Goal: Task Accomplishment & Management: Use online tool/utility

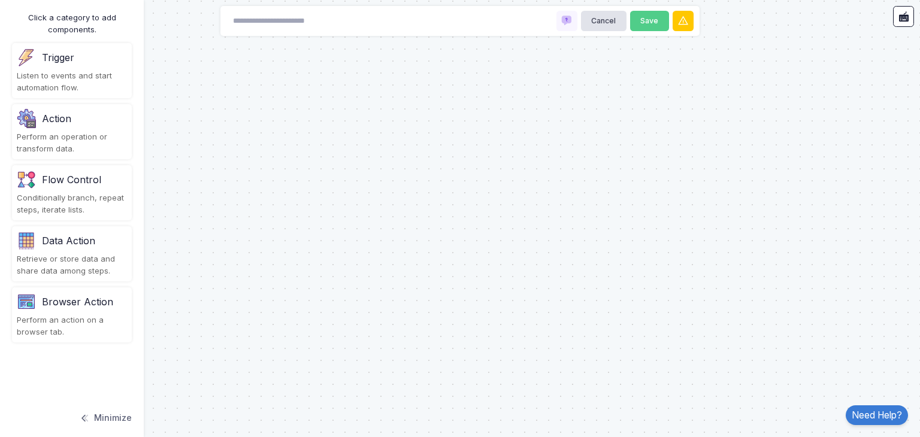
drag, startPoint x: 196, startPoint y: 128, endPoint x: 116, endPoint y: 75, distance: 96.0
click at [116, 75] on automation-editor "Cancel Save Click a category to add components. Trigger Listen to events and st…" at bounding box center [460, 218] width 920 height 437
click at [116, 75] on div "Listen to events and start automation flow." at bounding box center [72, 81] width 110 height 23
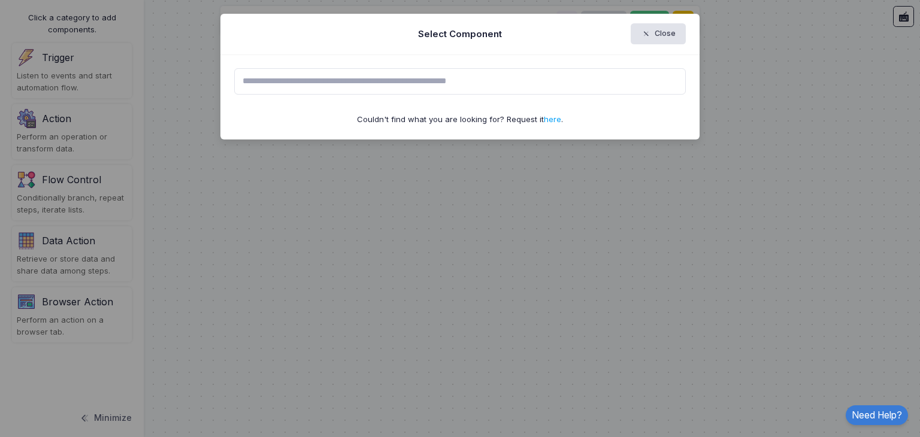
click at [116, 75] on ngb-modal-window "Select Component Close Couldn't find what you are looking for? Request it here ." at bounding box center [460, 218] width 920 height 437
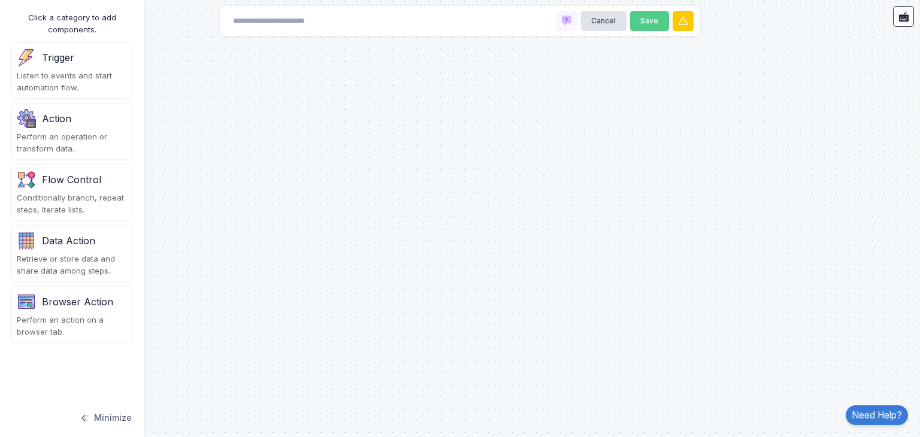
click at [606, 217] on div at bounding box center [460, 218] width 920 height 437
click at [211, 105] on div at bounding box center [460, 218] width 920 height 437
click at [112, 99] on div "Click a category to add components. Trigger Listen to events and start automati…" at bounding box center [72, 218] width 144 height 437
click at [113, 89] on div "Listen to events and start automation flow." at bounding box center [72, 81] width 110 height 23
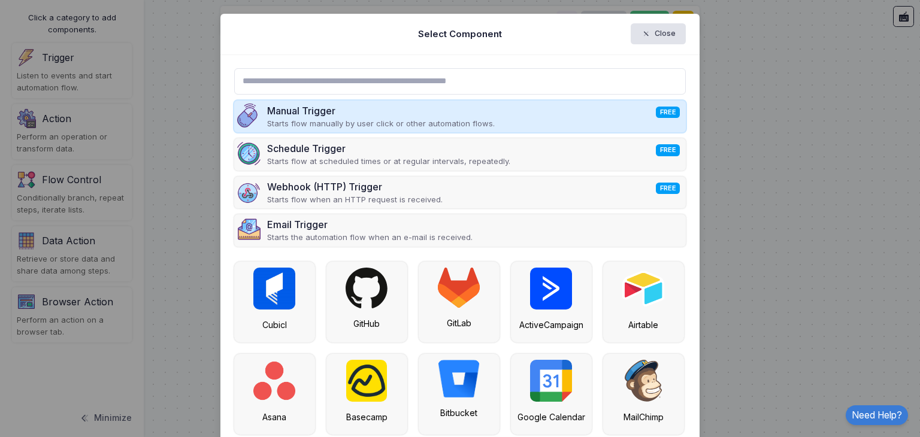
click at [334, 118] on p "Starts flow manually by user click or other automation flows." at bounding box center [381, 124] width 228 height 12
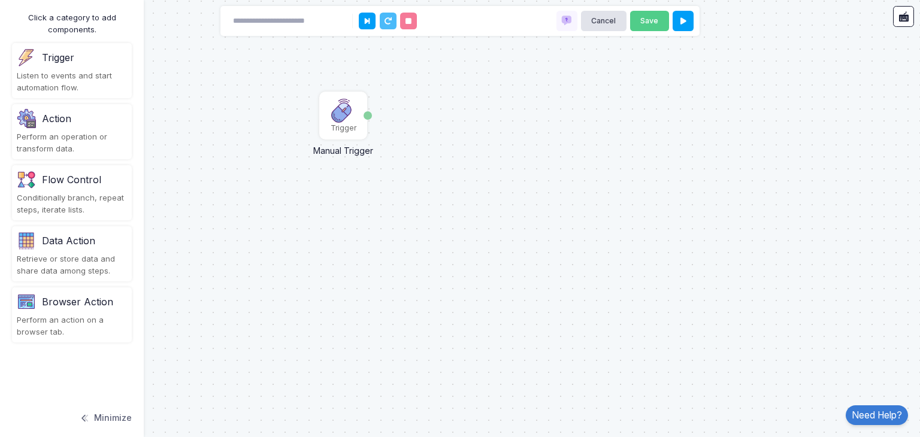
drag, startPoint x: 343, startPoint y: 116, endPoint x: 283, endPoint y: 166, distance: 78.2
click at [283, 166] on div "Trigger Manual Trigger Done" at bounding box center [460, 218] width 920 height 437
click at [91, 89] on div "Listen to events and start automation flow." at bounding box center [72, 81] width 110 height 23
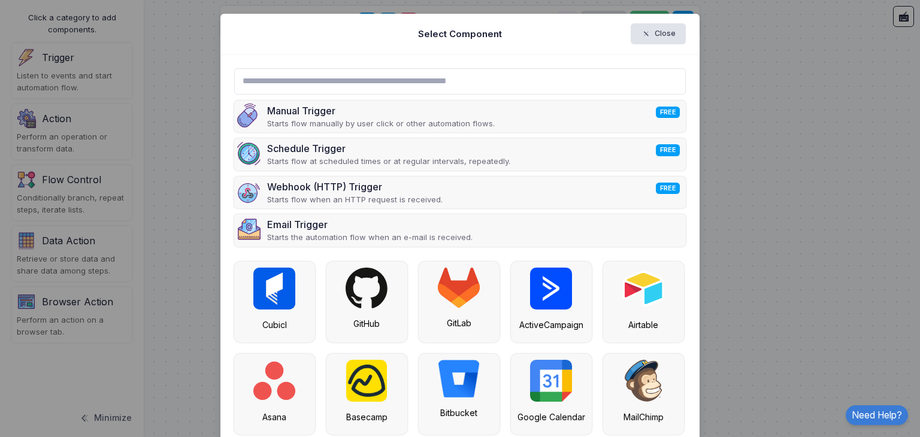
click at [237, 75] on input "text" at bounding box center [460, 81] width 452 height 26
click at [733, 107] on ngb-modal-window "Select Component Close Manual Trigger FREE Starts flow manually by user click o…" at bounding box center [460, 218] width 920 height 437
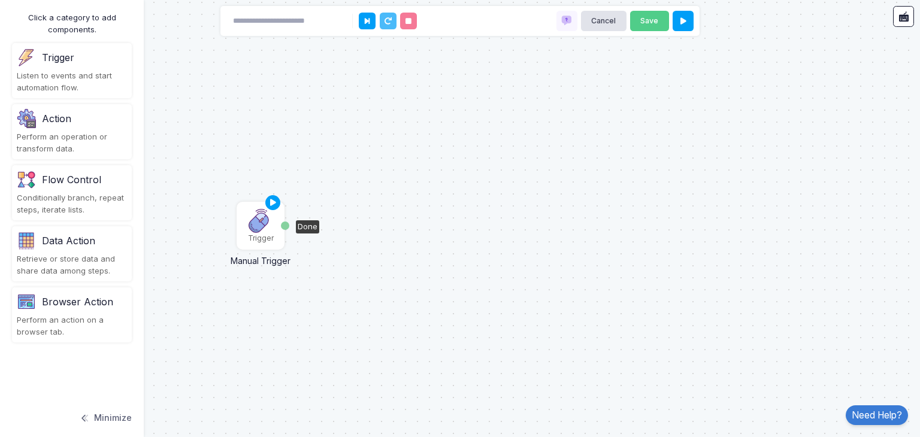
drag, startPoint x: 357, startPoint y: 122, endPoint x: 274, endPoint y: 231, distance: 137.2
click at [274, 231] on div "Trigger" at bounding box center [261, 226] width 46 height 46
drag, startPoint x: 261, startPoint y: 223, endPoint x: 214, endPoint y: 213, distance: 47.9
click at [214, 213] on img at bounding box center [220, 211] width 24 height 24
click at [214, 213] on img at bounding box center [214, 210] width 24 height 24
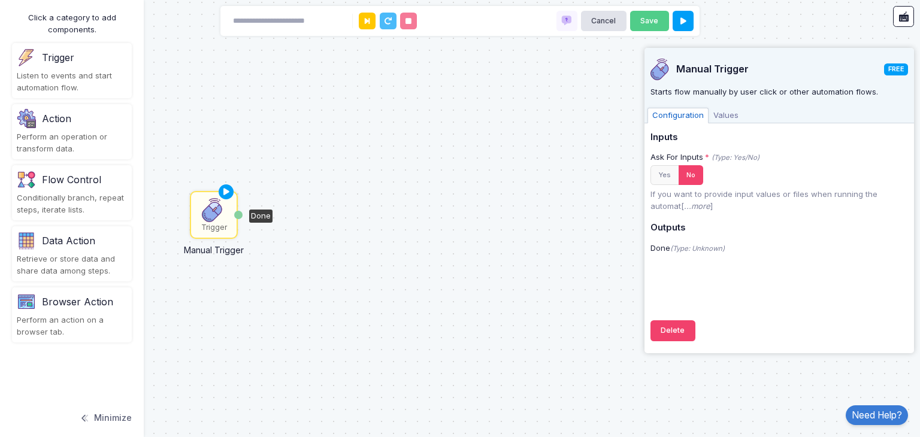
click at [214, 213] on img at bounding box center [214, 210] width 24 height 24
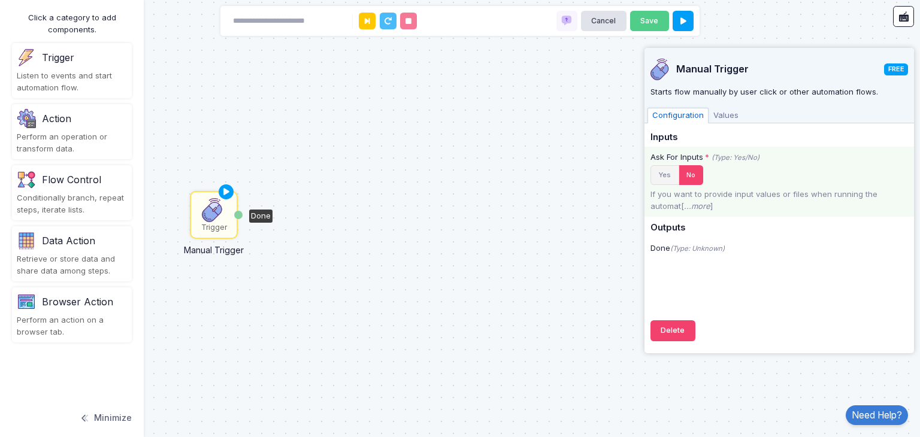
click at [665, 174] on button "Yes" at bounding box center [664, 175] width 29 height 20
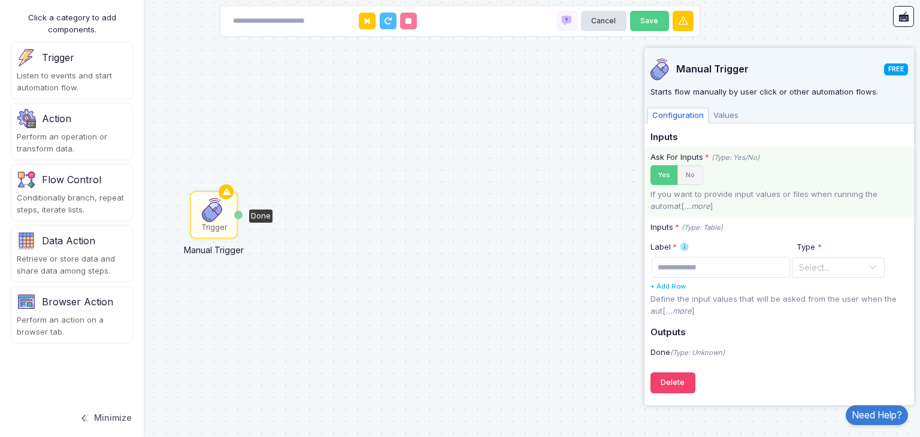
click at [681, 174] on button "No" at bounding box center [690, 175] width 26 height 20
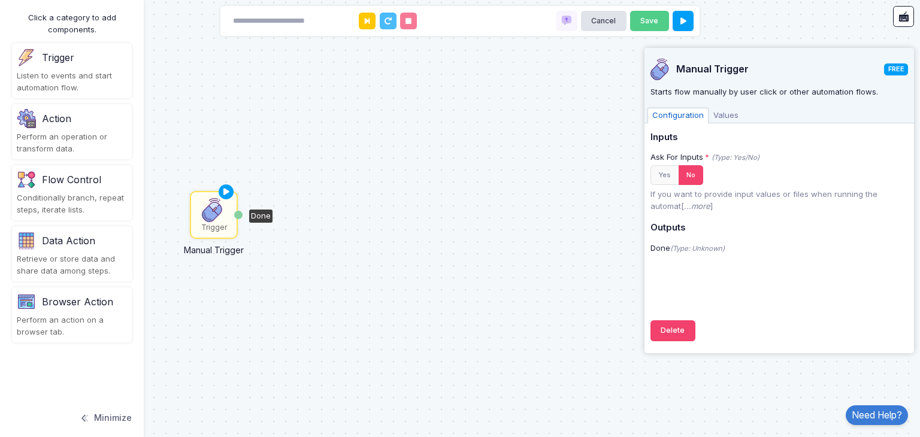
click at [724, 113] on span "Values" at bounding box center [726, 116] width 35 height 16
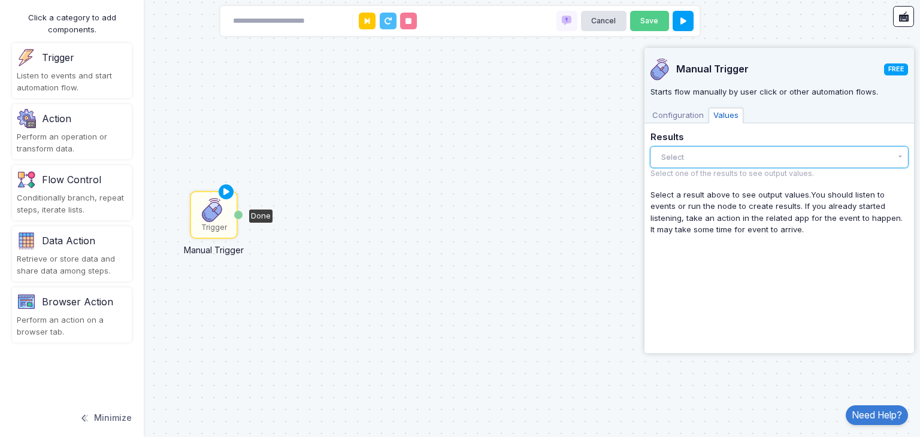
click at [714, 151] on button "Select" at bounding box center [779, 157] width 258 height 21
click at [584, 196] on div "Trigger Manual Trigger Done" at bounding box center [460, 218] width 920 height 437
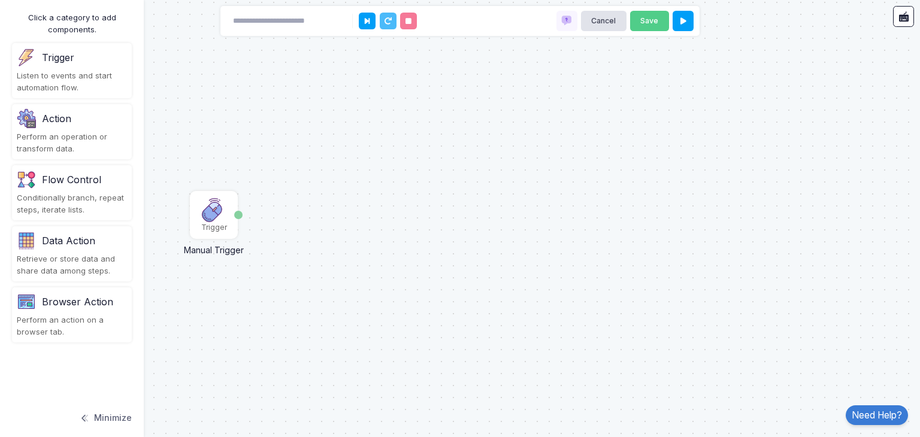
click at [82, 132] on div "Perform an operation or transform data." at bounding box center [72, 142] width 110 height 23
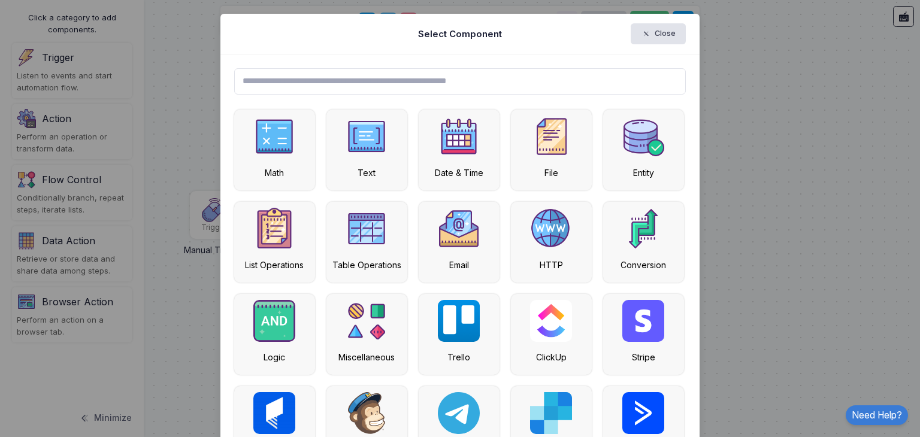
click at [279, 79] on input "text" at bounding box center [460, 81] width 452 height 26
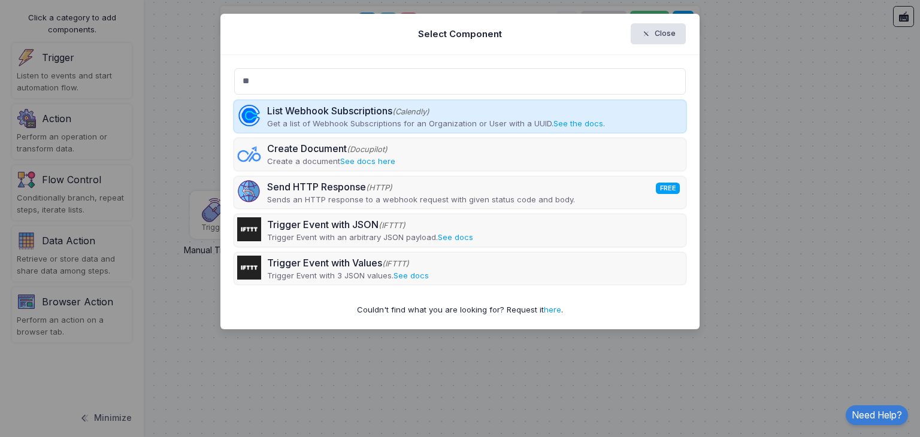
type input "*"
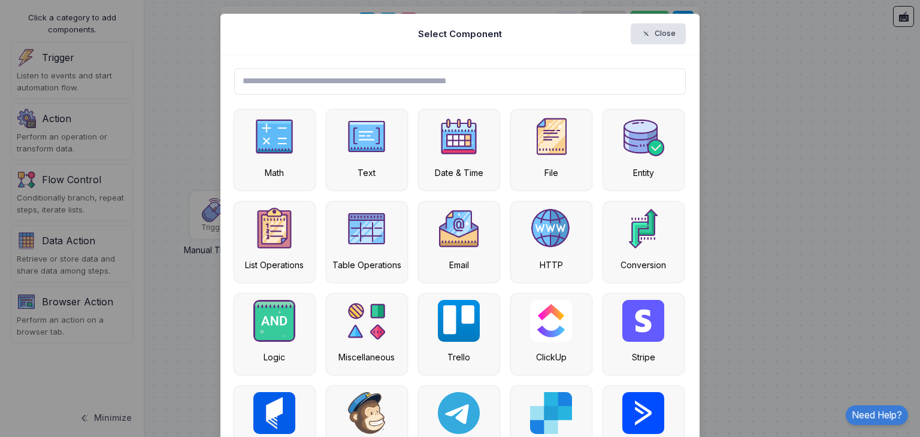
click at [143, 129] on ngb-modal-window "Select Component Close Math Text Date & Time File Entity List Operations Table …" at bounding box center [460, 218] width 920 height 437
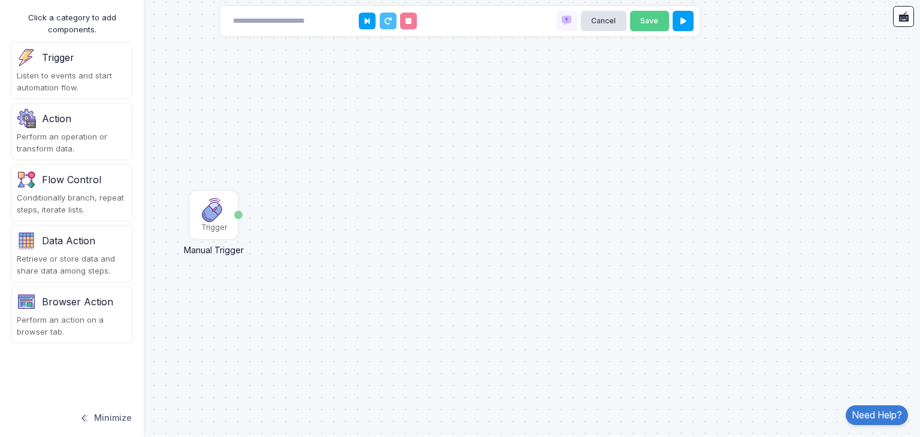
click at [111, 293] on div "Browser Action" at bounding box center [72, 301] width 110 height 19
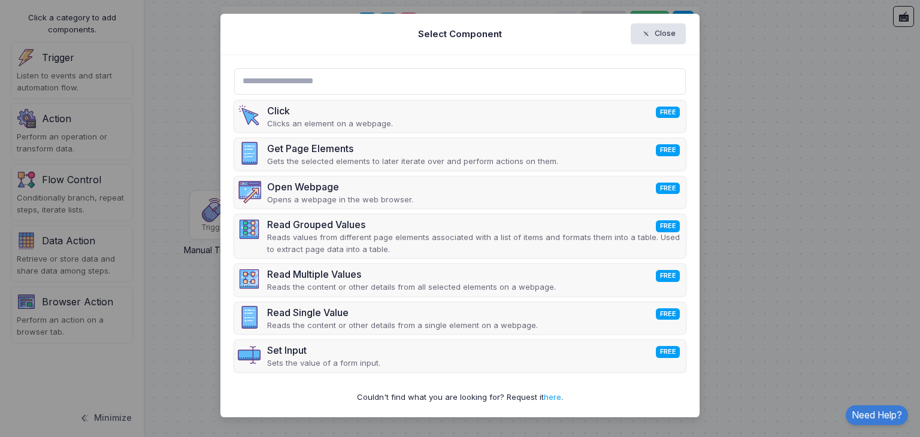
click at [192, 223] on ngb-modal-window "Select Component Close Click FREE Clicks an element on a webpage. Get Page Elem…" at bounding box center [460, 218] width 920 height 437
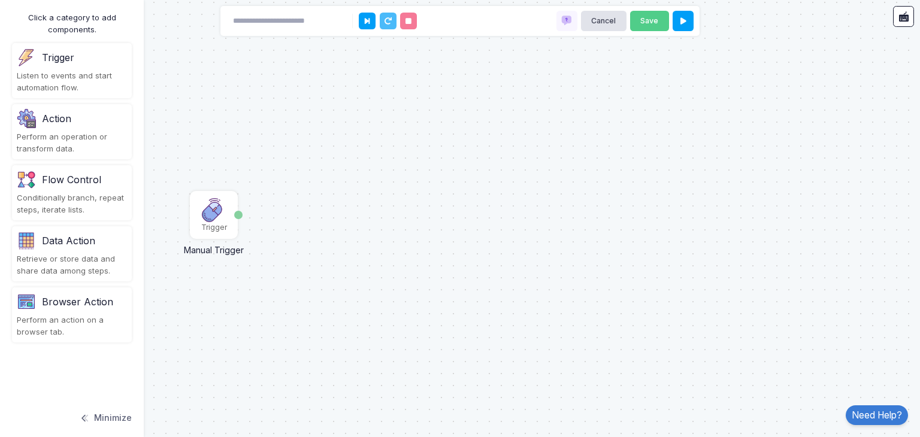
click at [105, 184] on div "Flow Control" at bounding box center [72, 179] width 110 height 19
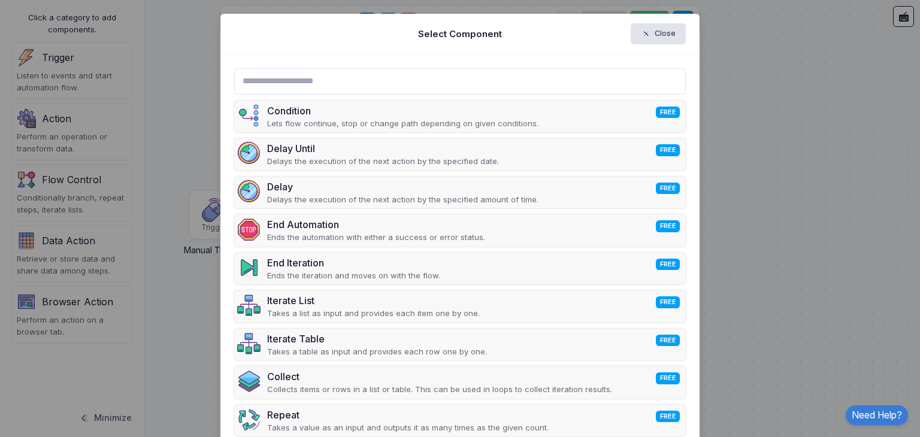
click at [74, 150] on ngb-modal-window "Select Component Close Condition FREE Lets flow continue, stop or change path d…" at bounding box center [460, 218] width 920 height 437
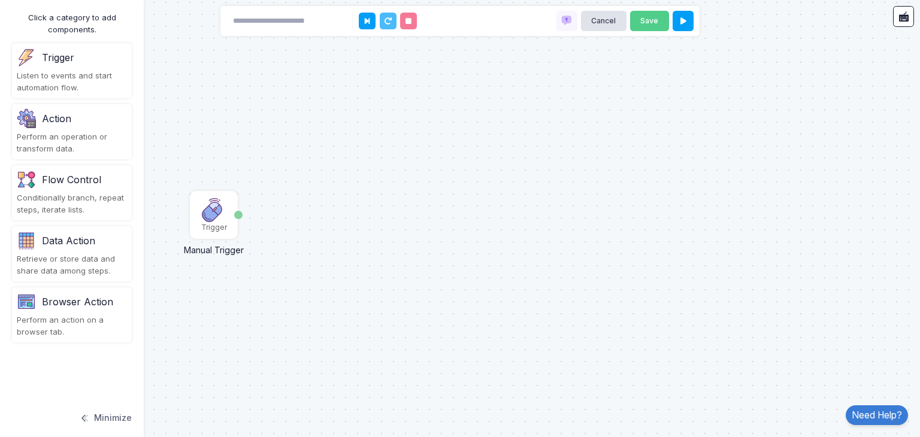
click at [74, 150] on div "Perform an operation or transform data." at bounding box center [72, 142] width 110 height 23
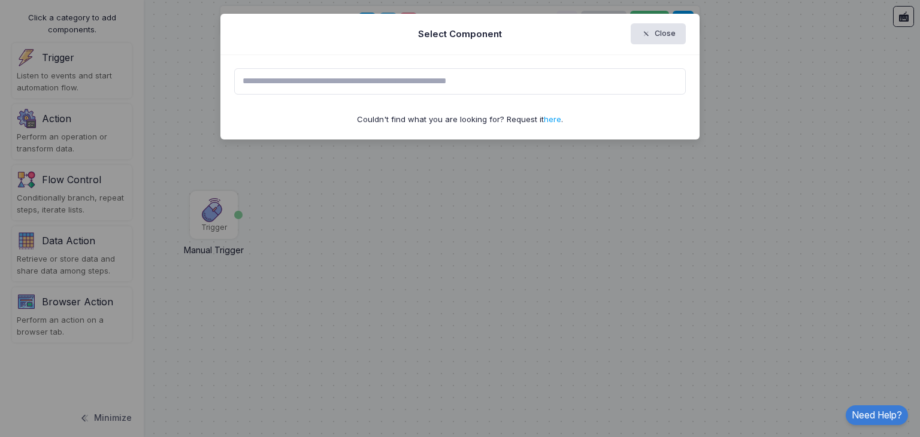
click at [283, 68] on input "text" at bounding box center [460, 81] width 452 height 26
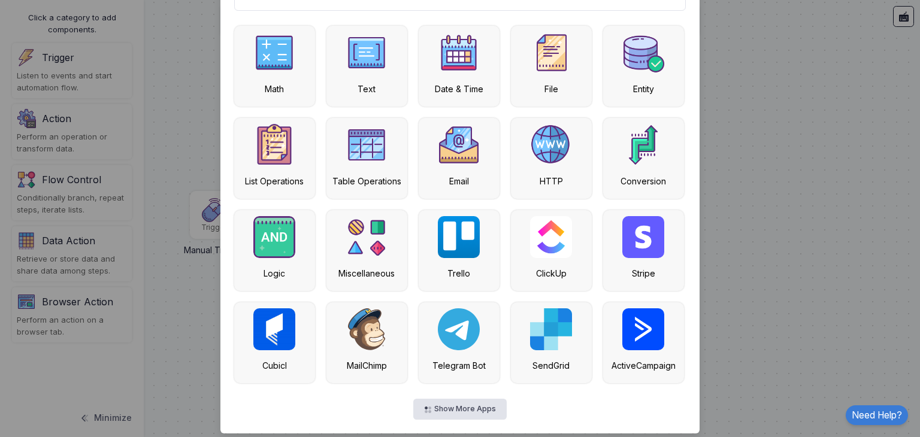
scroll to position [93, 0]
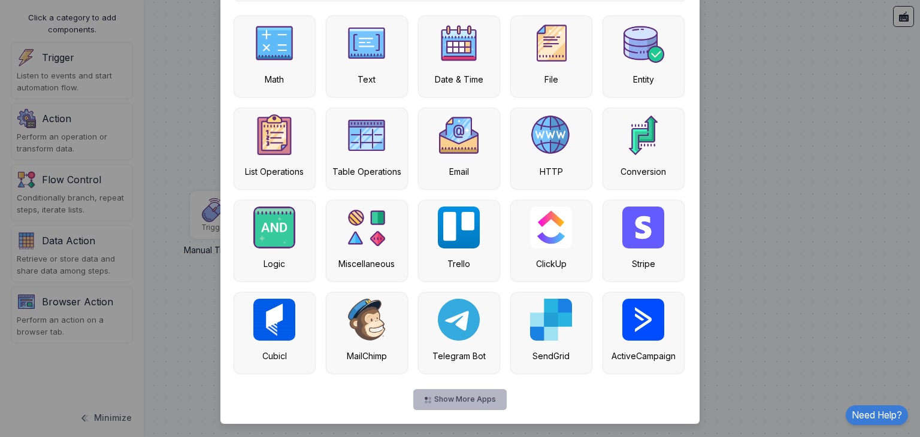
click at [450, 396] on button "Show More Apps" at bounding box center [459, 399] width 93 height 21
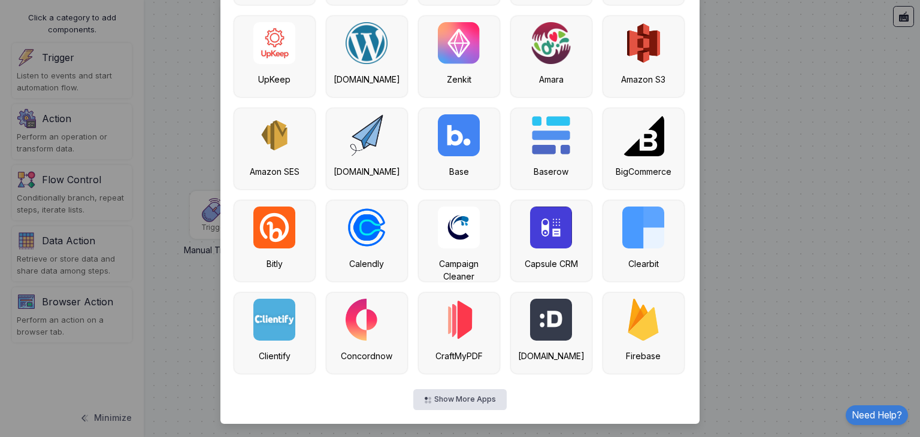
scroll to position [1938, 0]
click at [830, 283] on ngb-modal-window "Select Component Close Math Text Date & Time File Entity List Operations Table …" at bounding box center [460, 218] width 920 height 437
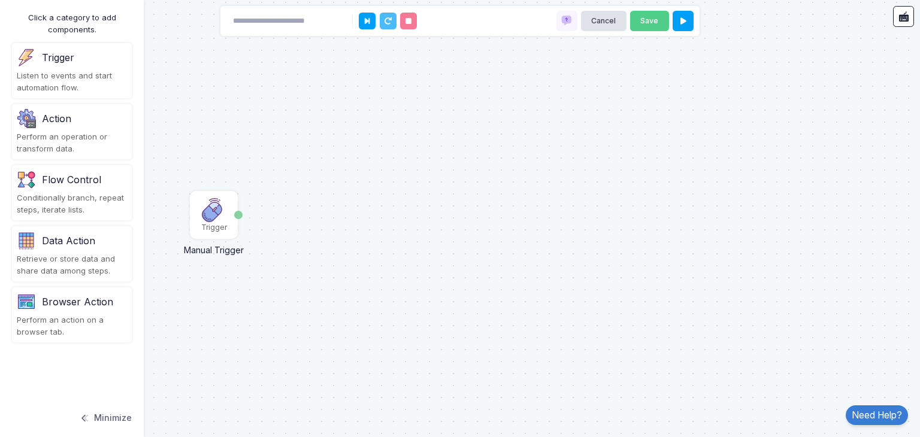
click at [83, 336] on div "Perform an action on a browser tab." at bounding box center [72, 325] width 110 height 23
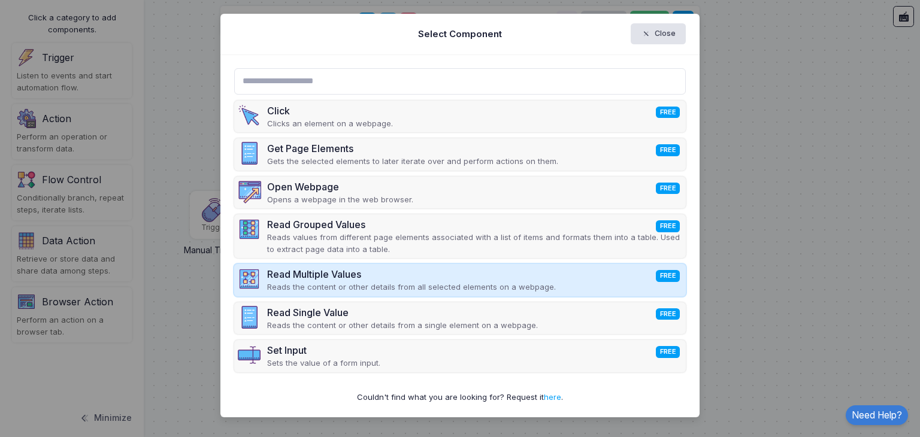
click at [302, 269] on div "Read Multiple Values FREE" at bounding box center [411, 274] width 289 height 14
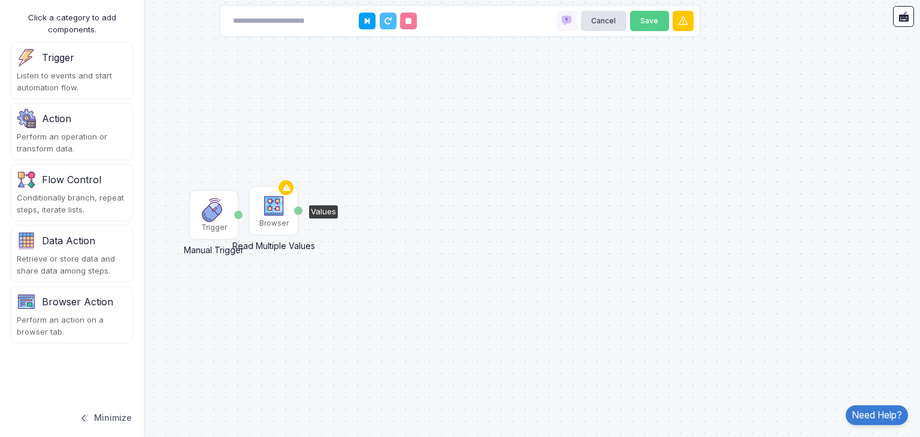
drag, startPoint x: 302, startPoint y: 269, endPoint x: 274, endPoint y: 215, distance: 60.8
click at [274, 215] on img at bounding box center [274, 206] width 24 height 24
drag, startPoint x: 239, startPoint y: 212, endPoint x: 257, endPoint y: 211, distance: 18.0
click at [257, 211] on div "Browser" at bounding box center [274, 215] width 46 height 46
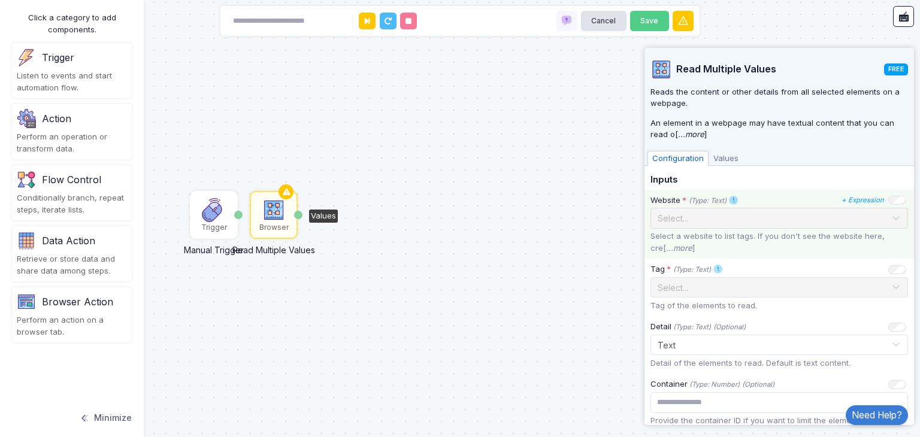
click at [891, 227] on div "Select..." at bounding box center [779, 218] width 258 height 21
click at [873, 216] on div at bounding box center [779, 217] width 256 height 14
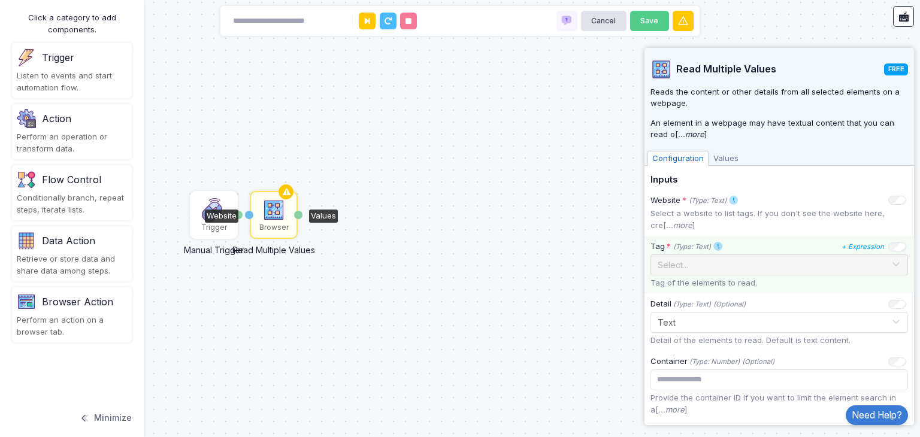
click at [891, 263] on span at bounding box center [896, 265] width 10 height 16
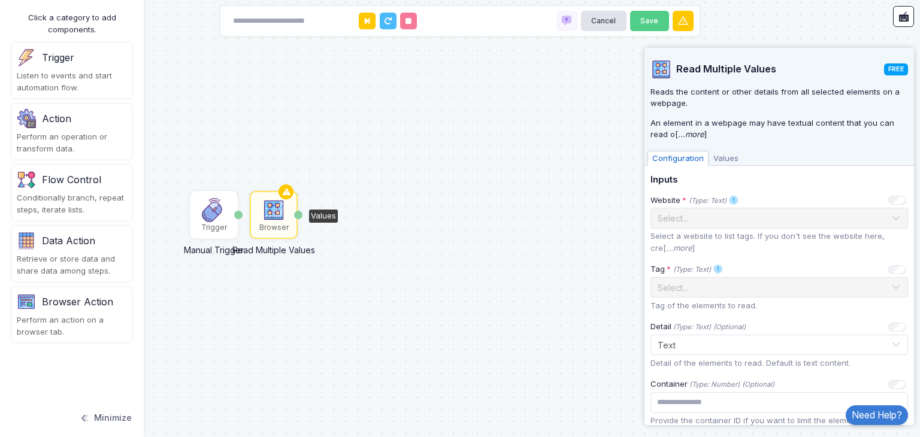
click at [731, 159] on span "Values" at bounding box center [726, 159] width 35 height 16
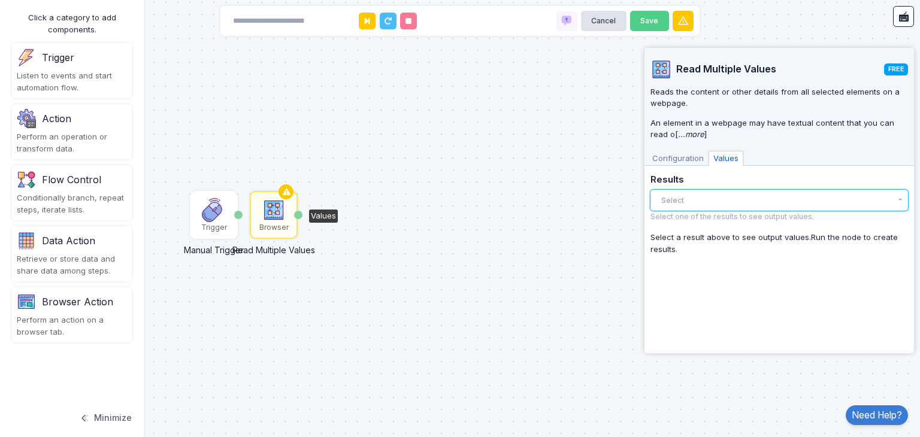
click at [704, 196] on button "Select" at bounding box center [779, 200] width 258 height 21
click at [690, 159] on span "Configuration" at bounding box center [677, 159] width 61 height 16
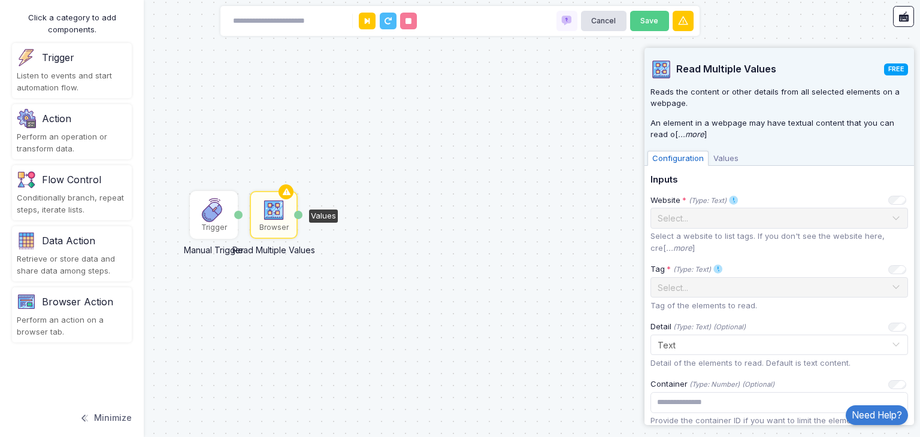
click at [633, 104] on div "Trigger Manual Trigger Done Browser Read Multiple Values Values" at bounding box center [460, 218] width 920 height 437
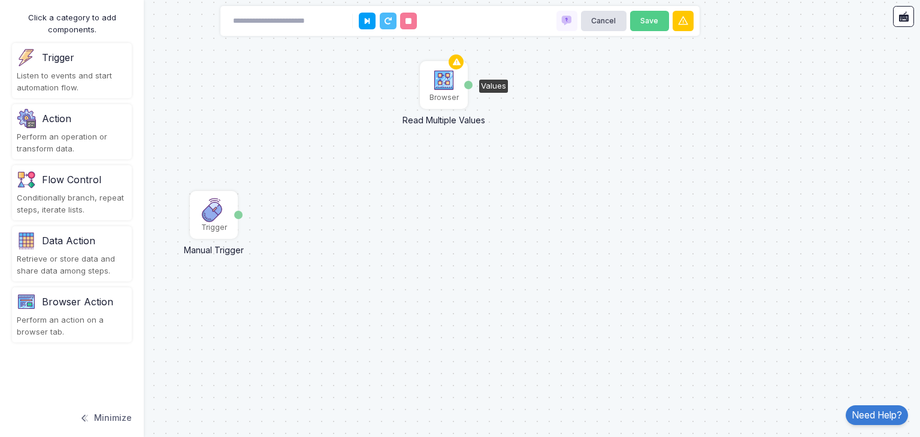
drag, startPoint x: 282, startPoint y: 217, endPoint x: 452, endPoint y: 86, distance: 214.8
click at [452, 86] on img at bounding box center [444, 80] width 24 height 24
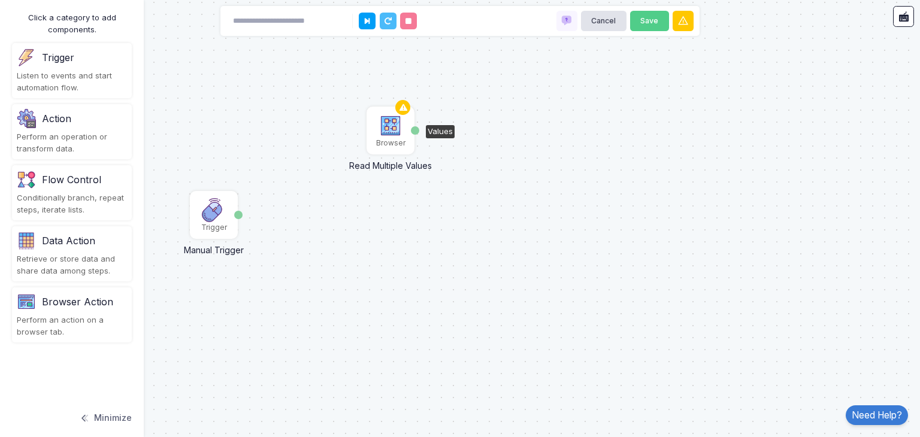
drag, startPoint x: 442, startPoint y: 83, endPoint x: 389, endPoint y: 130, distance: 70.9
click at [389, 130] on img at bounding box center [391, 126] width 24 height 24
click at [388, 132] on img at bounding box center [391, 126] width 24 height 24
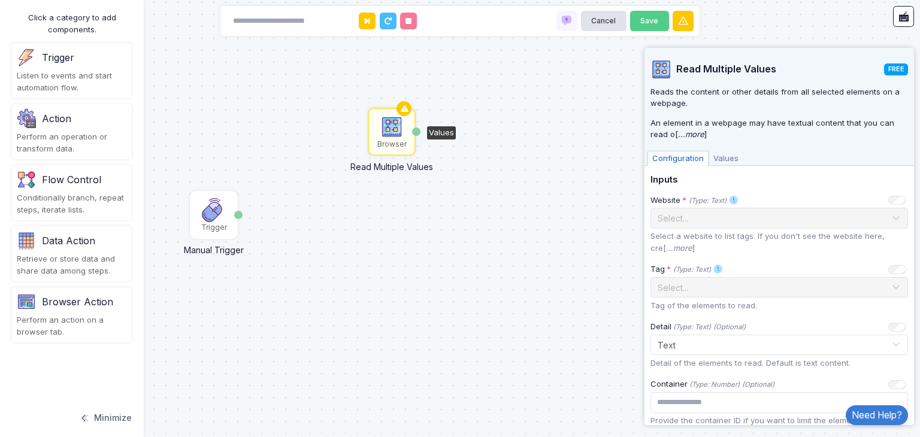
click at [388, 132] on img at bounding box center [392, 127] width 24 height 24
click at [549, 72] on div "Trigger Manual Trigger Done Browser Read Multiple Values Values" at bounding box center [460, 218] width 920 height 437
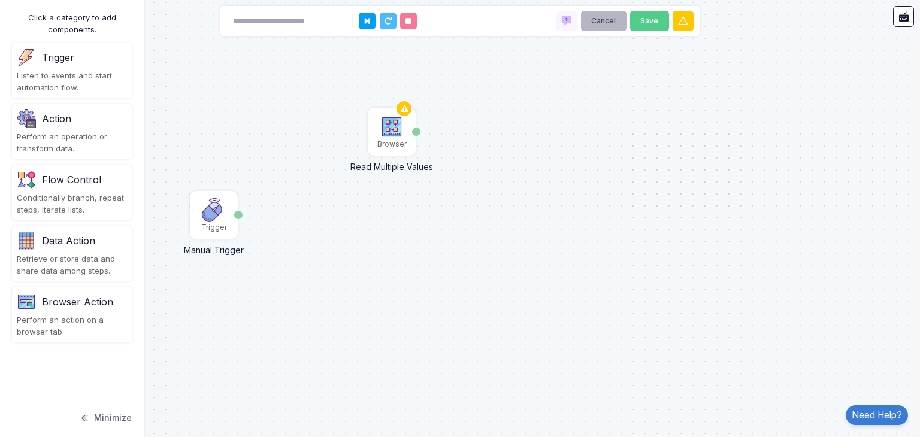
click at [613, 13] on button "Cancel" at bounding box center [604, 21] width 46 height 21
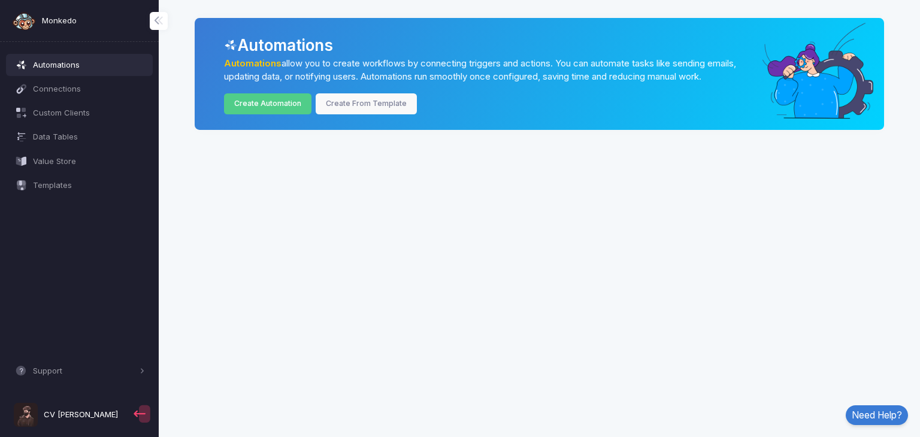
click at [613, 13] on div "Automations Automations allow you to create workflows by connecting triggers an…" at bounding box center [539, 83] width 761 height 167
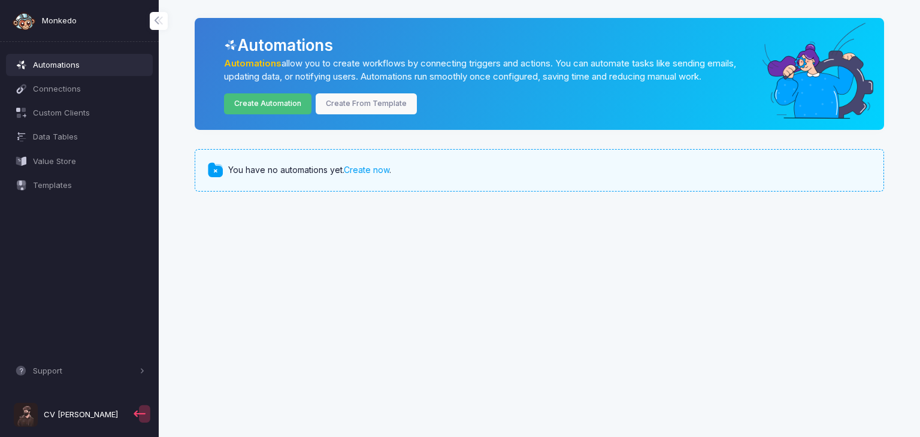
click at [277, 99] on link "Create Automation" at bounding box center [268, 103] width 88 height 21
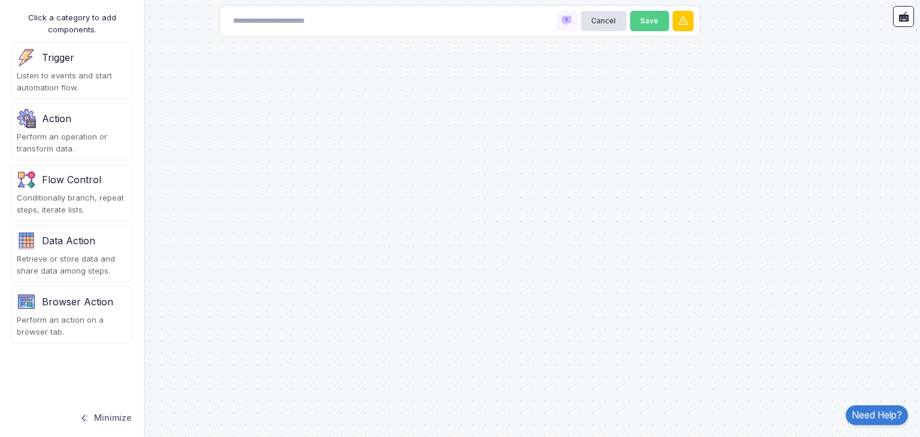
click at [132, 80] on div "Click a category to add components. Trigger Listen to events and start automati…" at bounding box center [72, 218] width 144 height 437
click at [122, 76] on div "Listen to events and start automation flow." at bounding box center [72, 81] width 110 height 23
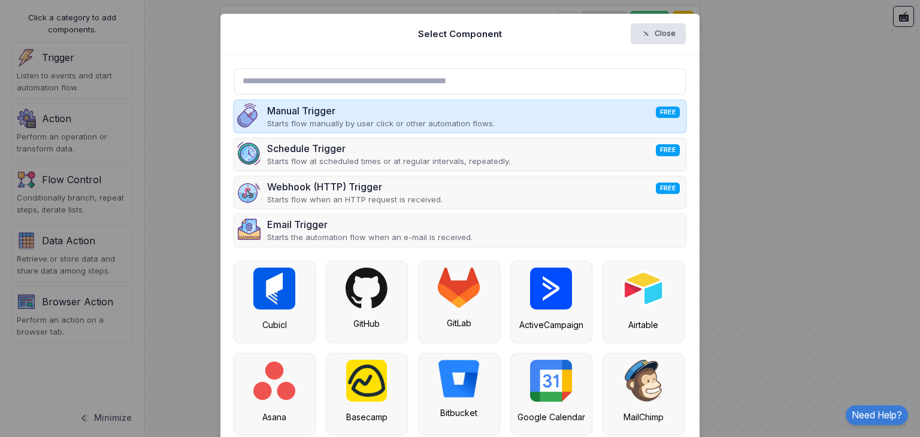
click at [283, 130] on div "Manual Trigger FREE Starts flow manually by user click or other automation flow…" at bounding box center [460, 117] width 452 height 32
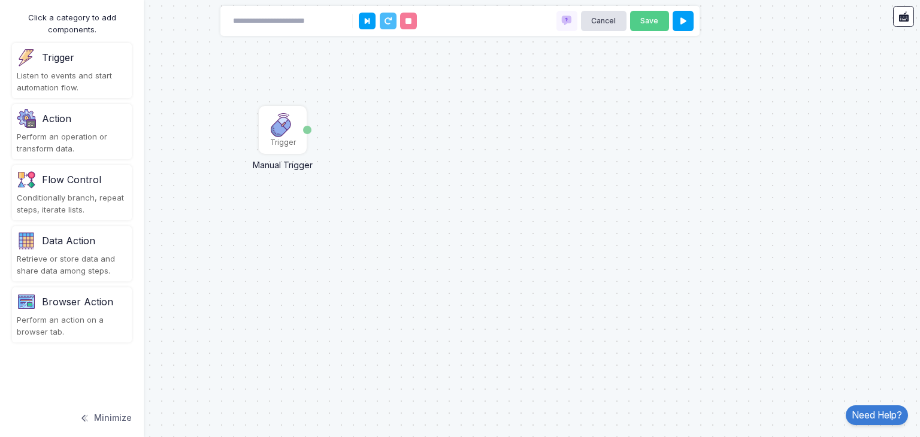
click at [283, 130] on div "Manual Trigger FREE Starts flow manually by user click or other automation flow…" at bounding box center [460, 147] width 452 height 152
drag, startPoint x: 272, startPoint y: 147, endPoint x: 236, endPoint y: 243, distance: 102.9
click at [236, 243] on div "Trigger" at bounding box center [248, 237] width 26 height 11
click at [236, 243] on div "Trigger" at bounding box center [247, 239] width 26 height 11
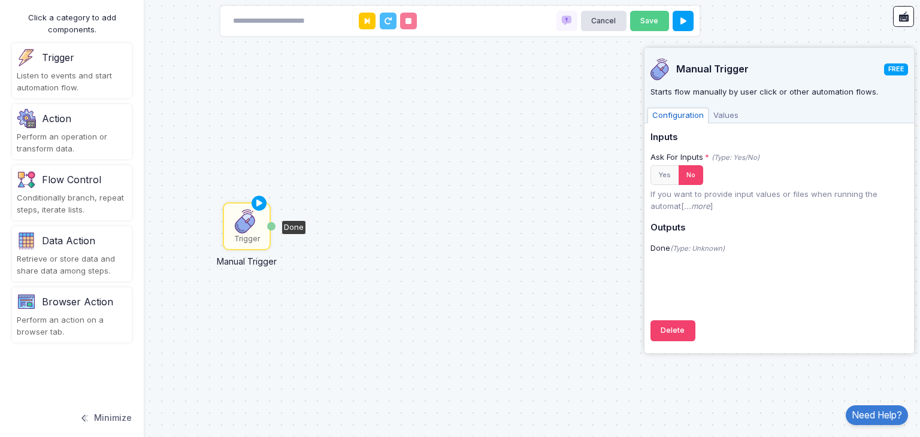
click at [109, 56] on div "Trigger" at bounding box center [72, 57] width 110 height 19
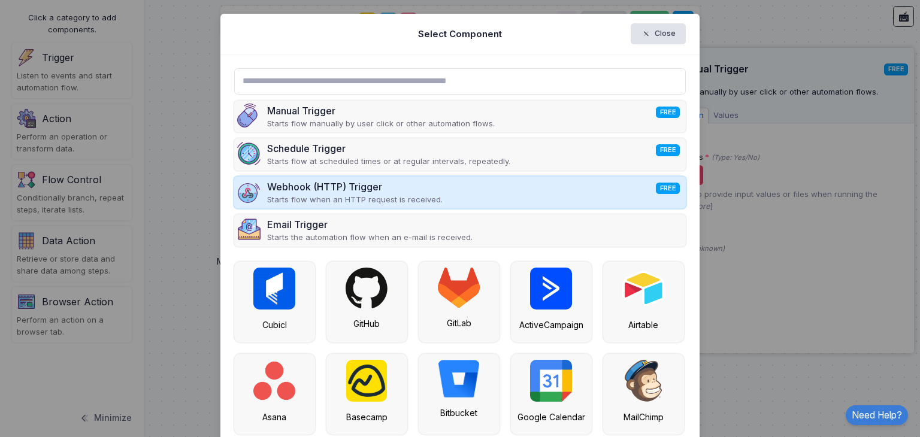
click at [278, 187] on div "Webhook (HTTP) Trigger FREE" at bounding box center [354, 187] width 175 height 14
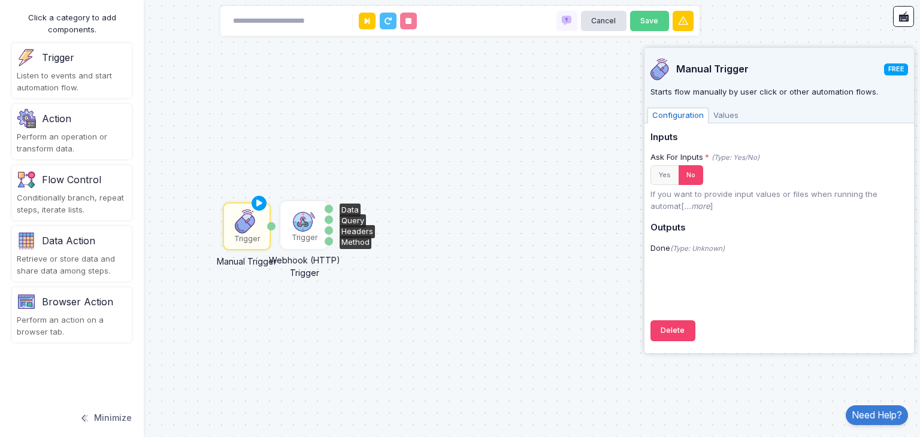
drag, startPoint x: 293, startPoint y: 192, endPoint x: 320, endPoint y: 231, distance: 46.5
click at [320, 231] on div "Trigger" at bounding box center [304, 225] width 46 height 46
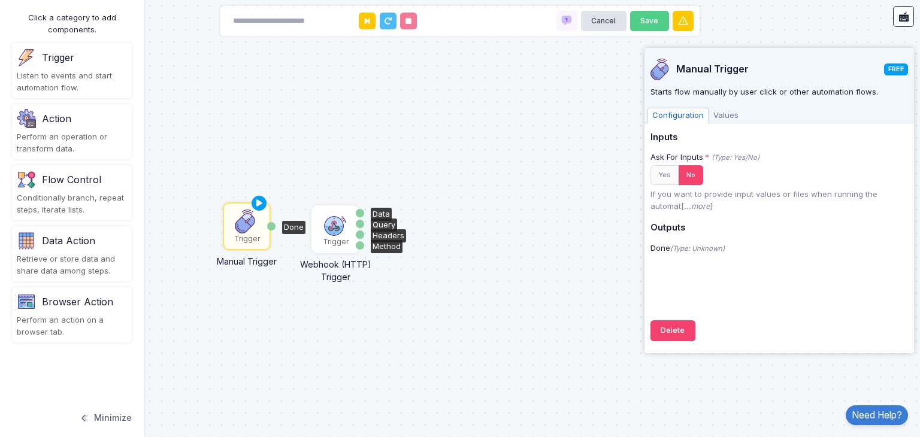
drag, startPoint x: 315, startPoint y: 228, endPoint x: 346, endPoint y: 232, distance: 31.4
click at [346, 232] on img at bounding box center [335, 225] width 24 height 24
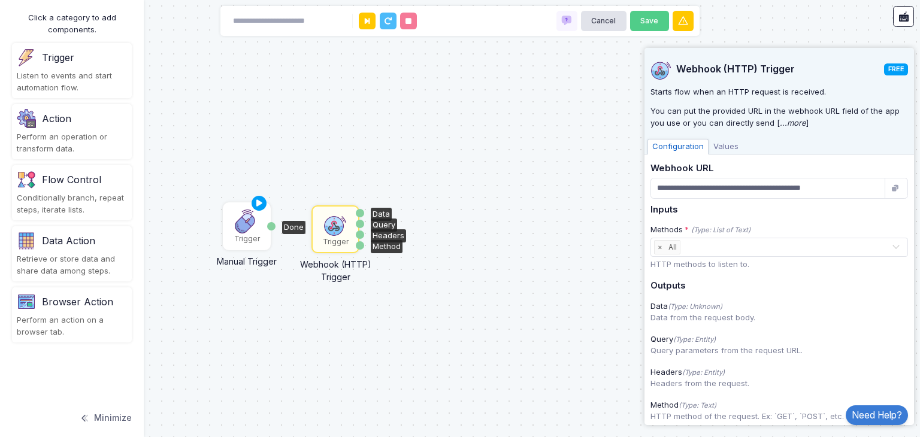
click at [254, 238] on div "Trigger" at bounding box center [247, 239] width 26 height 11
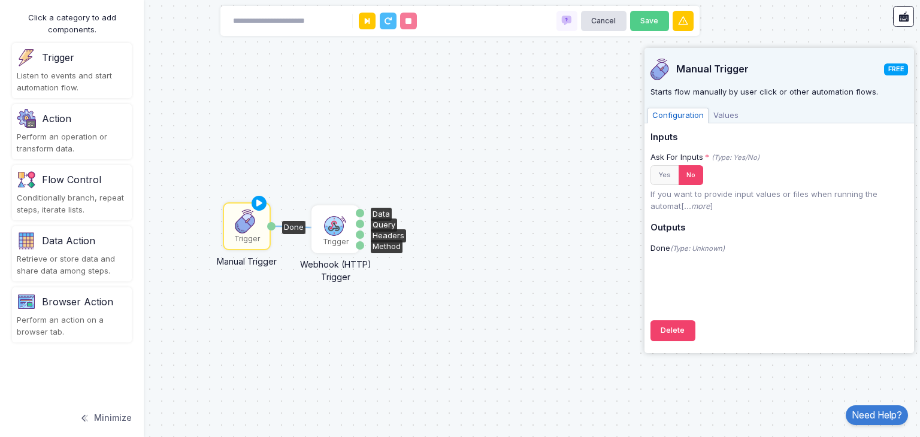
drag, startPoint x: 273, startPoint y: 226, endPoint x: 321, endPoint y: 228, distance: 47.9
click at [1, 1] on div "1 Trigger Manual Trigger Done Trigger Webhook (HTTP) Trigger Data Query Headers…" at bounding box center [0, 0] width 1 height 1
click at [724, 116] on span "Values" at bounding box center [726, 116] width 35 height 16
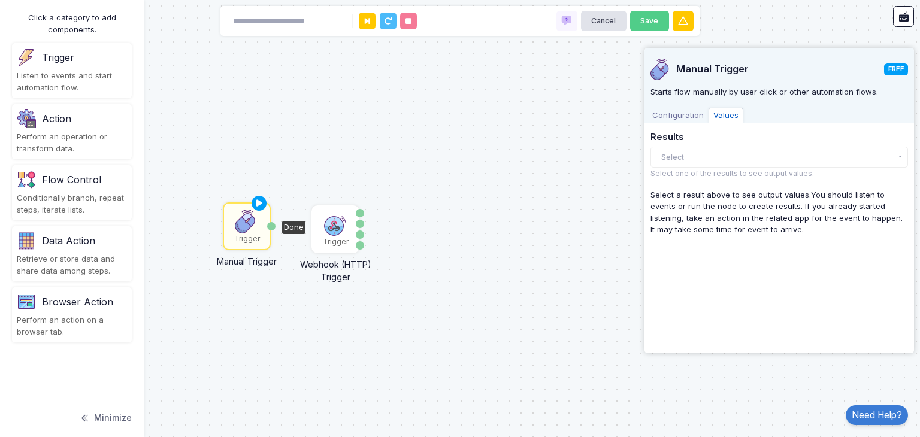
click at [685, 116] on span "Configuration" at bounding box center [677, 116] width 61 height 16
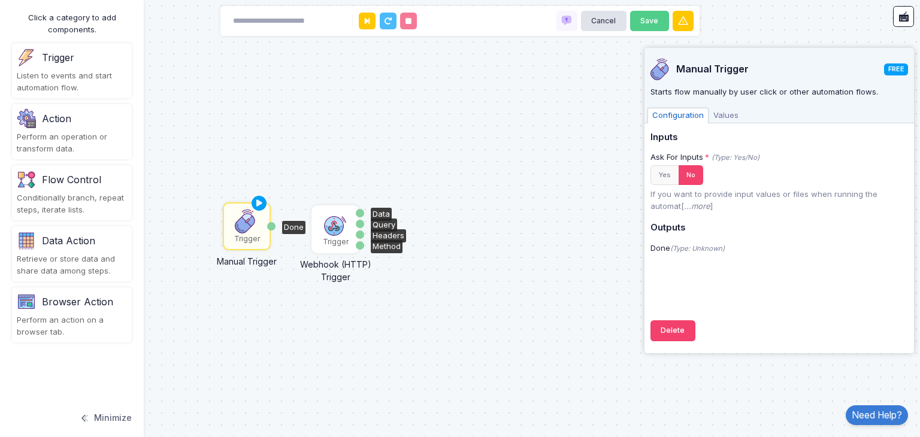
click at [347, 242] on div "Trigger" at bounding box center [336, 242] width 26 height 11
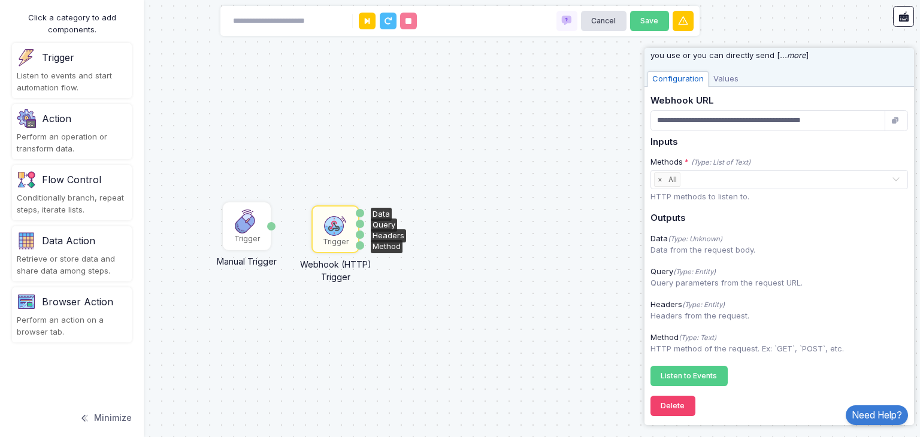
scroll to position [70, 0]
click at [721, 80] on span "Values" at bounding box center [726, 77] width 35 height 16
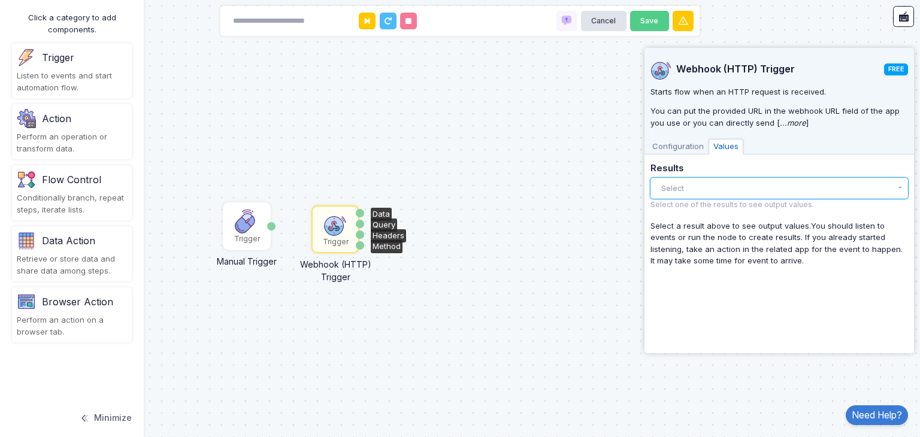
click at [740, 183] on button "Select" at bounding box center [779, 188] width 258 height 21
click at [679, 149] on span "Configuration" at bounding box center [677, 147] width 61 height 16
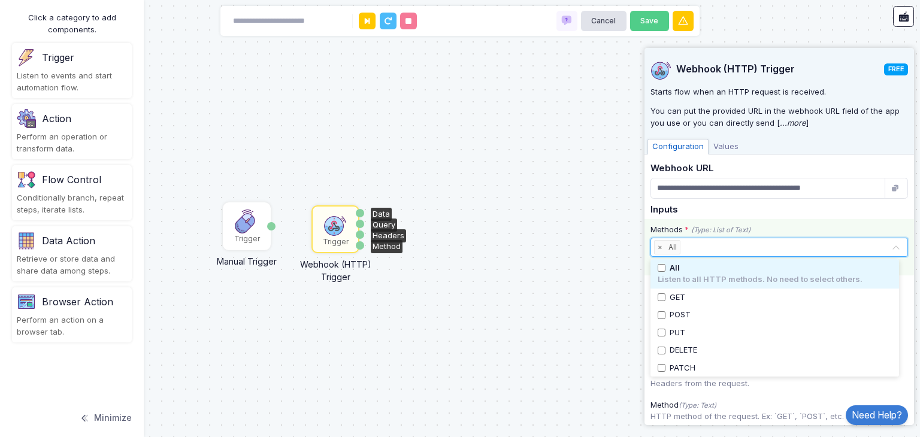
click at [671, 246] on span "All" at bounding box center [672, 247] width 14 height 13
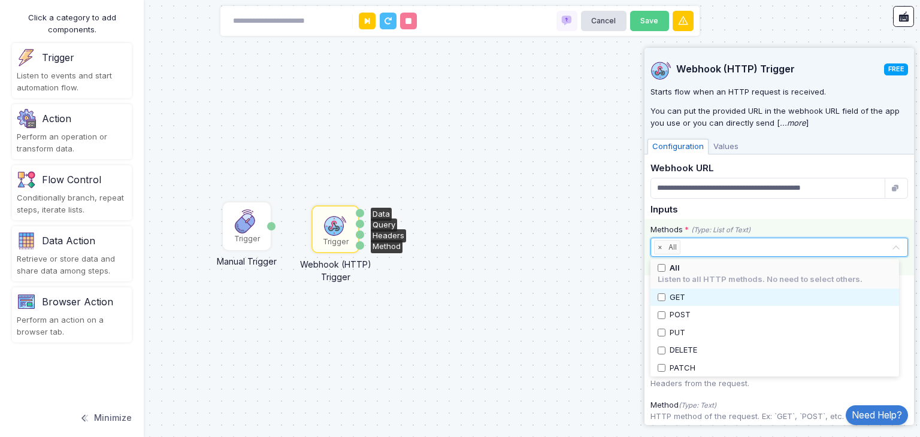
click at [685, 298] on span "GET" at bounding box center [678, 298] width 16 height 12
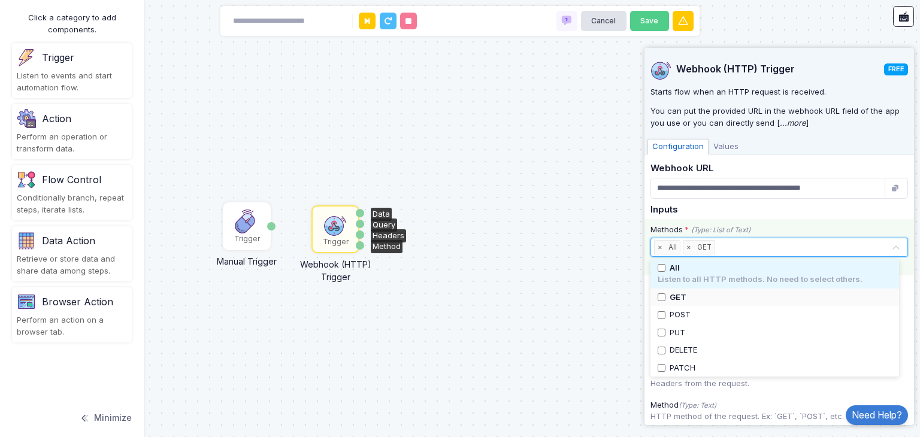
click at [658, 246] on span "×" at bounding box center [660, 247] width 11 height 13
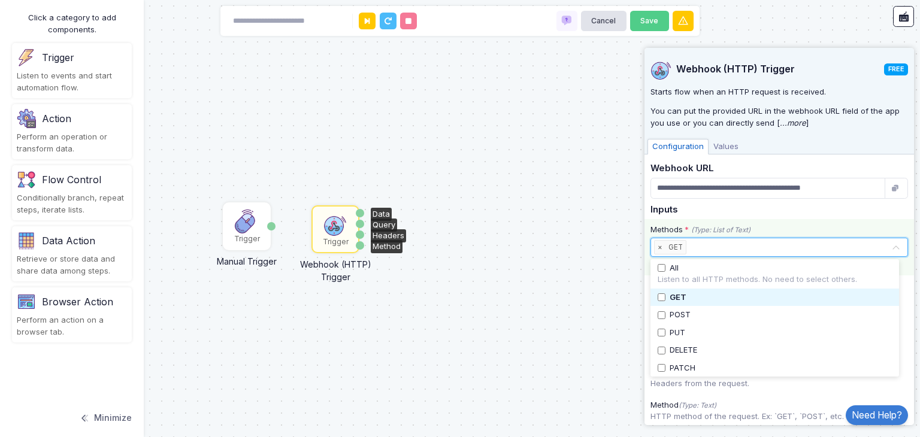
click at [688, 299] on div "GET" at bounding box center [775, 298] width 234 height 12
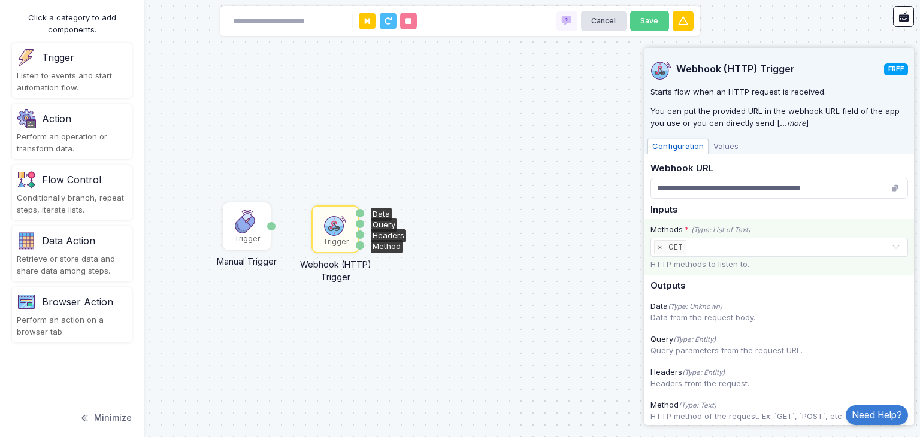
click at [601, 271] on div "Trigger Manual Trigger Done Trigger Webhook (HTTP) Trigger Data Query Headers M…" at bounding box center [460, 218] width 920 height 437
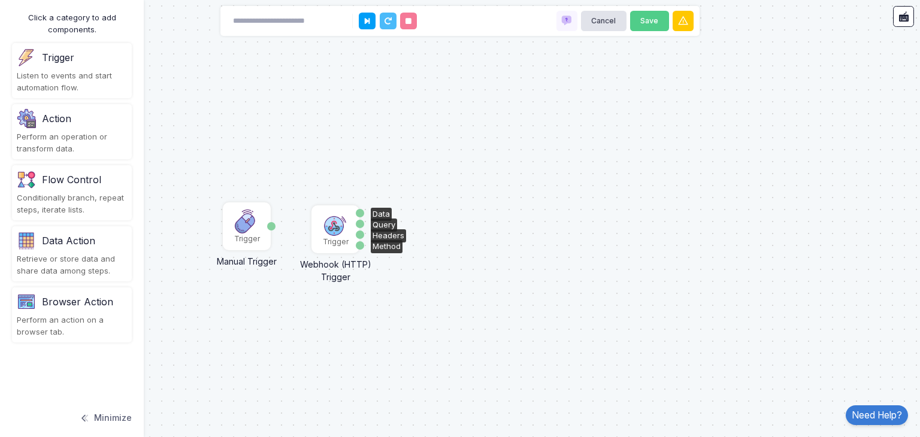
click at [334, 238] on div "Trigger" at bounding box center [336, 242] width 26 height 11
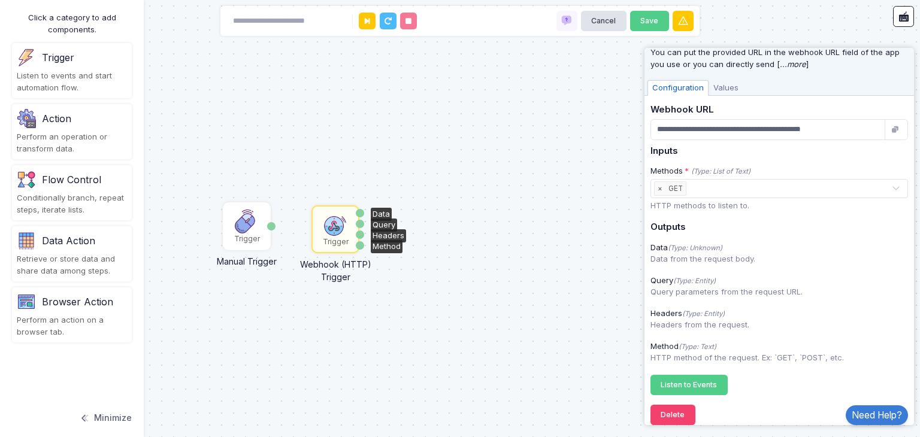
scroll to position [70, 0]
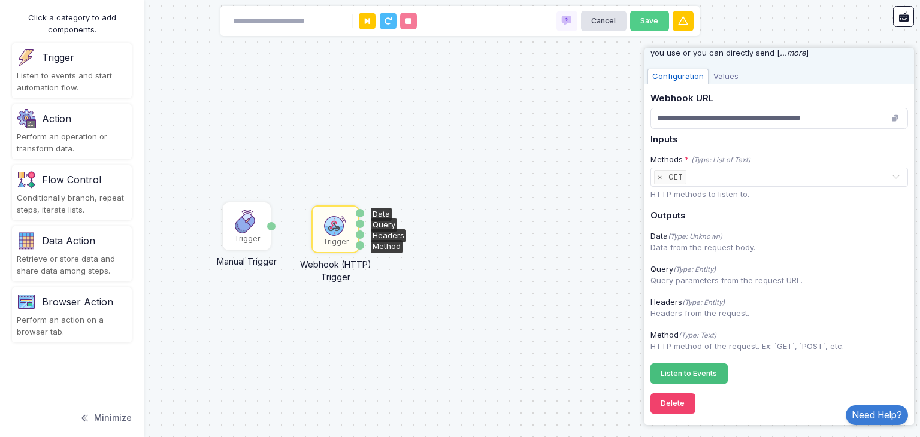
click at [710, 364] on button "Listen to Events Registering..." at bounding box center [688, 374] width 77 height 21
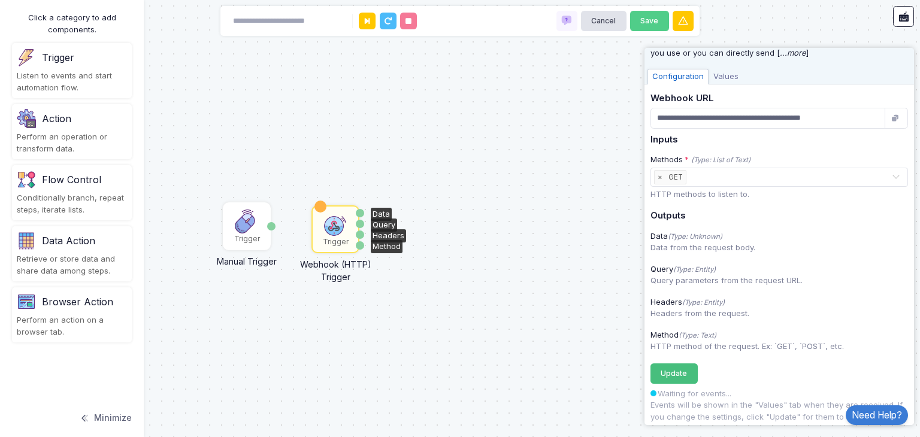
click at [687, 367] on button "Update Registering..." at bounding box center [673, 374] width 47 height 21
click at [719, 70] on span "Values" at bounding box center [726, 77] width 35 height 16
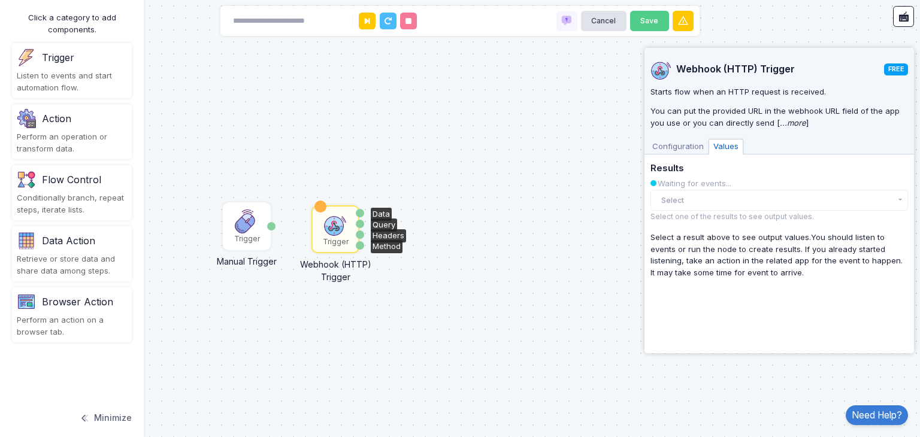
scroll to position [0, 0]
click at [690, 195] on button "Select" at bounding box center [779, 200] width 258 height 21
click at [690, 220] on div "There are no results yet." at bounding box center [779, 224] width 258 height 26
drag, startPoint x: 659, startPoint y: 217, endPoint x: 680, endPoint y: 140, distance: 79.6
click at [680, 140] on div "**********" at bounding box center [779, 197] width 258 height 299
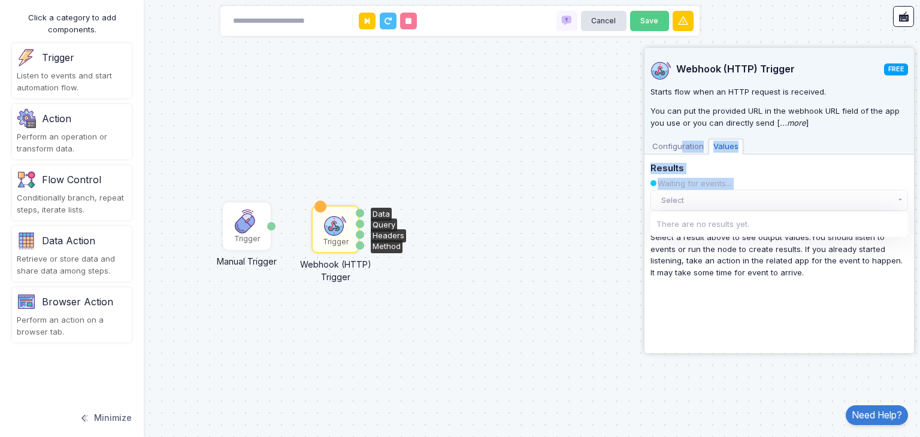
click at [680, 140] on span "Configuration" at bounding box center [677, 147] width 61 height 16
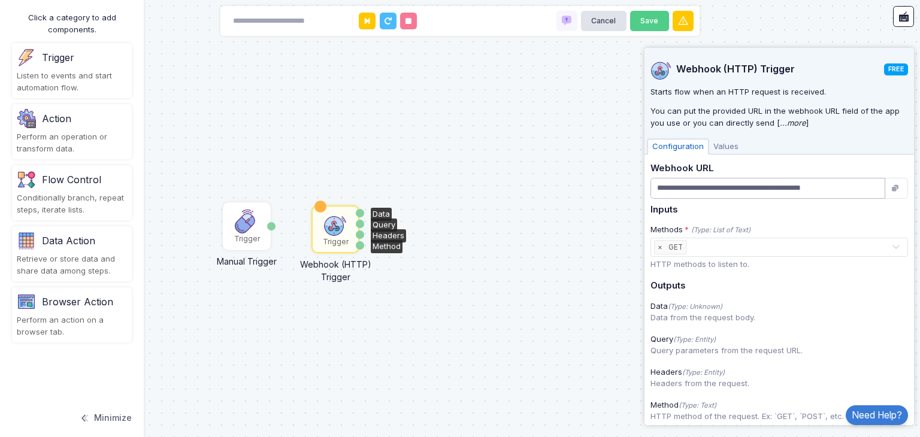
click at [753, 192] on input "**********" at bounding box center [767, 188] width 235 height 21
click at [611, 175] on div "Trigger Manual Trigger Done Trigger Webhook (HTTP) Trigger Data Query Headers M…" at bounding box center [460, 218] width 920 height 437
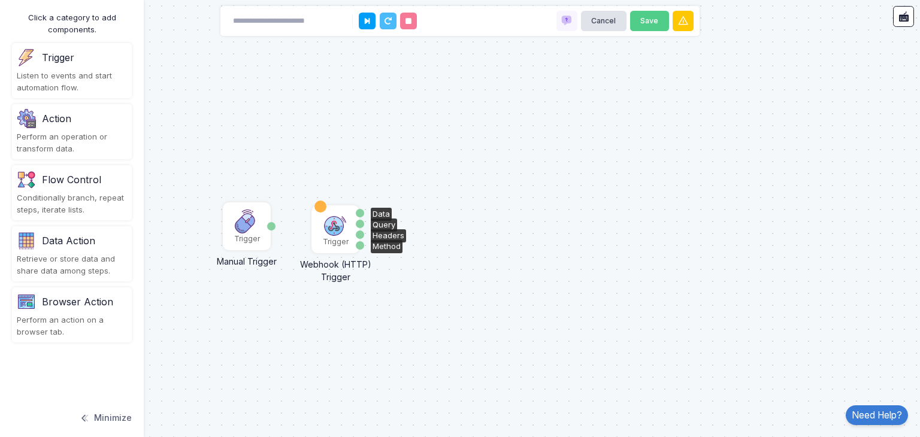
click at [340, 215] on img at bounding box center [335, 225] width 24 height 24
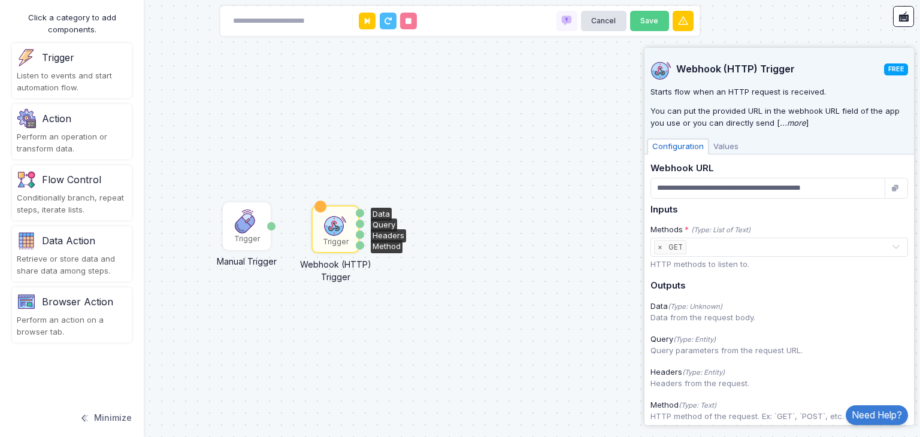
scroll to position [117, 0]
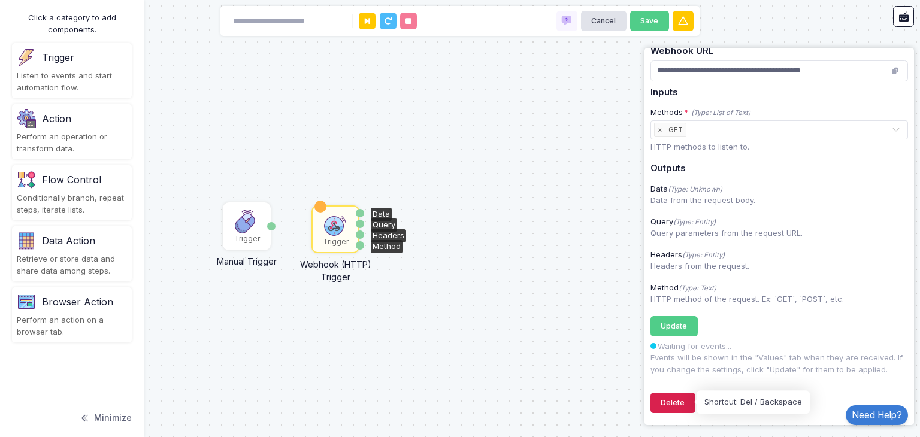
click at [680, 396] on button "Delete" at bounding box center [672, 403] width 45 height 21
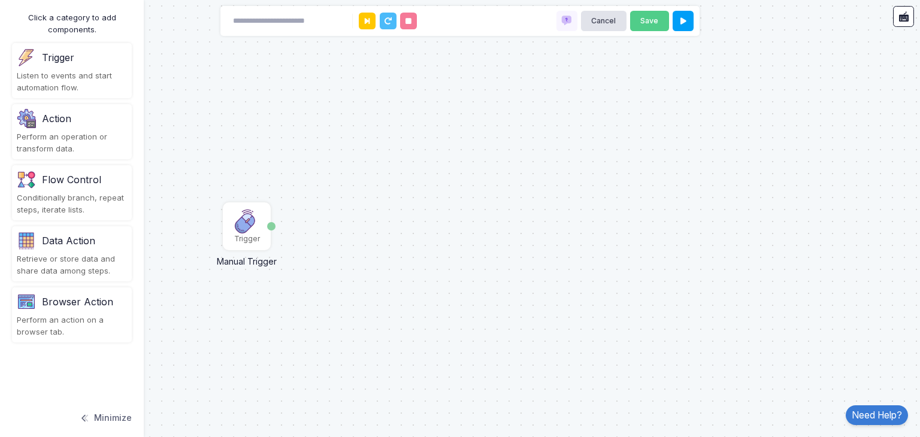
click at [111, 109] on div "Action" at bounding box center [72, 118] width 110 height 19
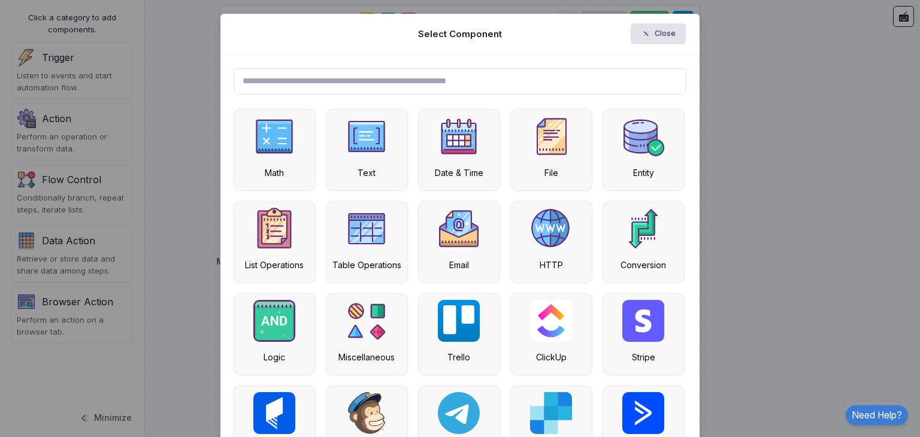
click at [274, 87] on input "text" at bounding box center [460, 81] width 452 height 26
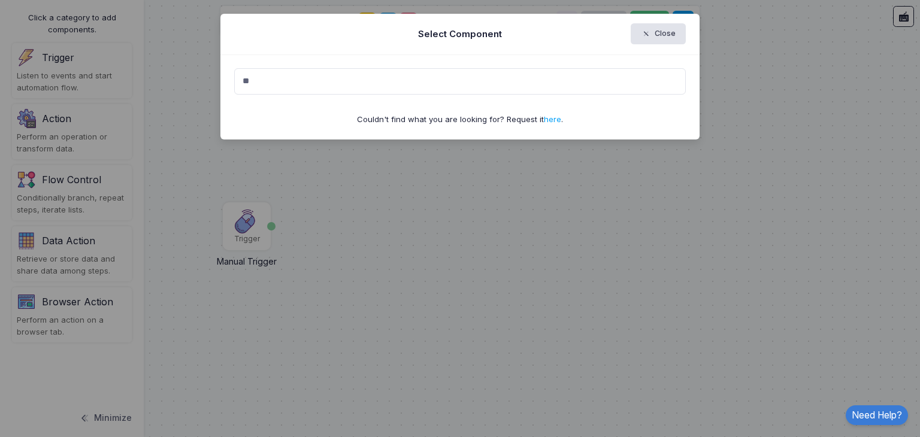
type input "*"
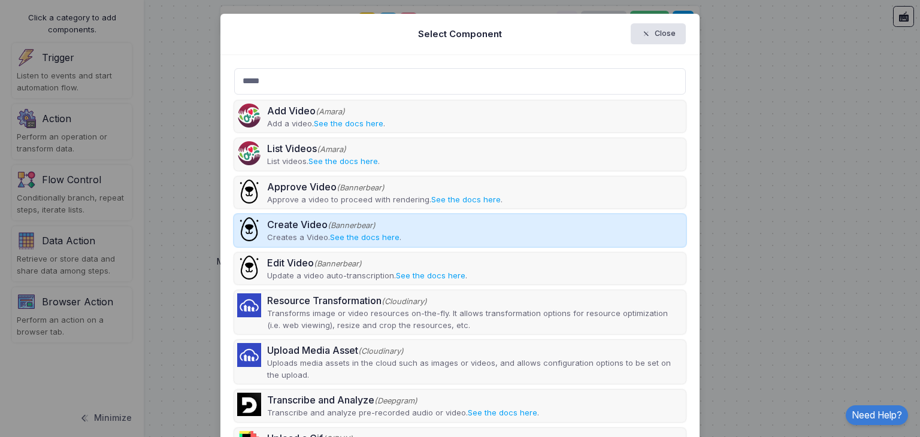
type input "*****"
click at [267, 218] on div "Create Video (Bannerbear)" at bounding box center [334, 224] width 134 height 14
click at [270, 219] on div "Create Video (Bannerbear)" at bounding box center [334, 224] width 134 height 14
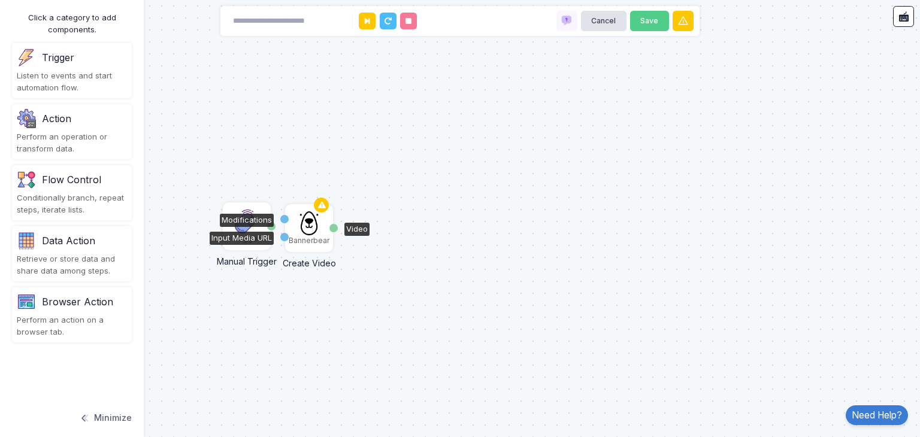
click at [309, 228] on img at bounding box center [309, 223] width 24 height 24
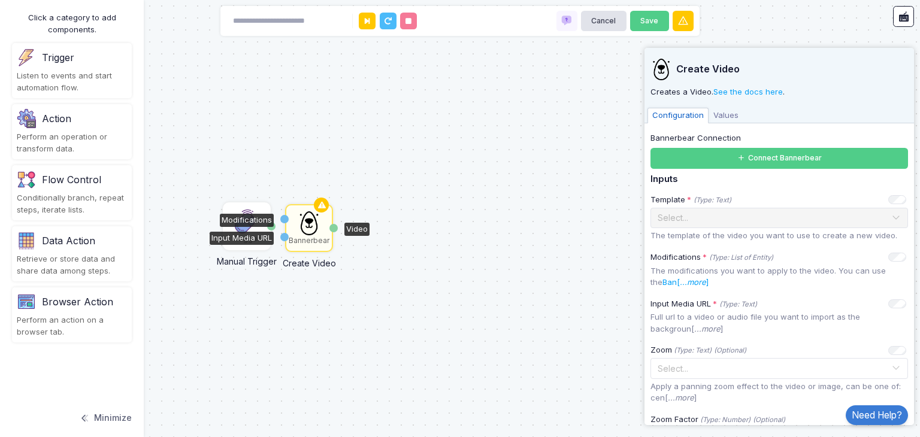
click at [316, 275] on div "Trigger Manual Trigger Done Bannerbear Create Video Modifications Input Media U…" at bounding box center [460, 218] width 920 height 437
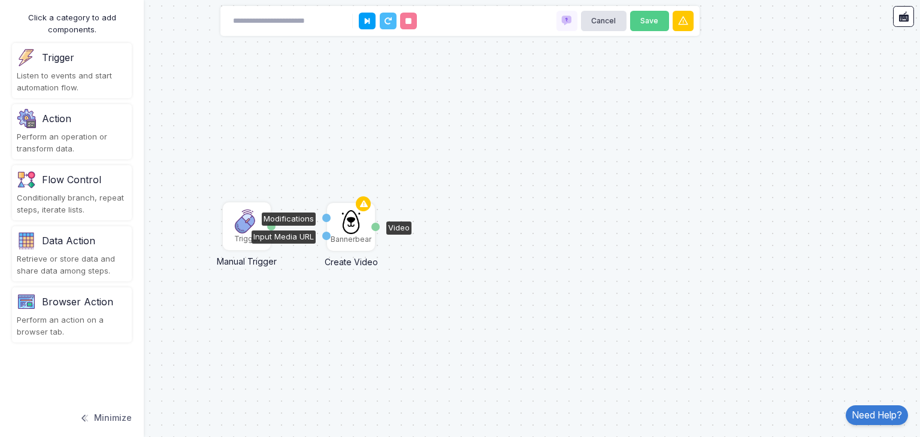
drag, startPoint x: 314, startPoint y: 227, endPoint x: 359, endPoint y: 226, distance: 44.9
click at [359, 226] on img at bounding box center [351, 222] width 24 height 24
click at [328, 238] on div "Input Media URL" at bounding box center [329, 236] width 8 height 8
click at [340, 223] on div "Bannerbear" at bounding box center [354, 228] width 46 height 46
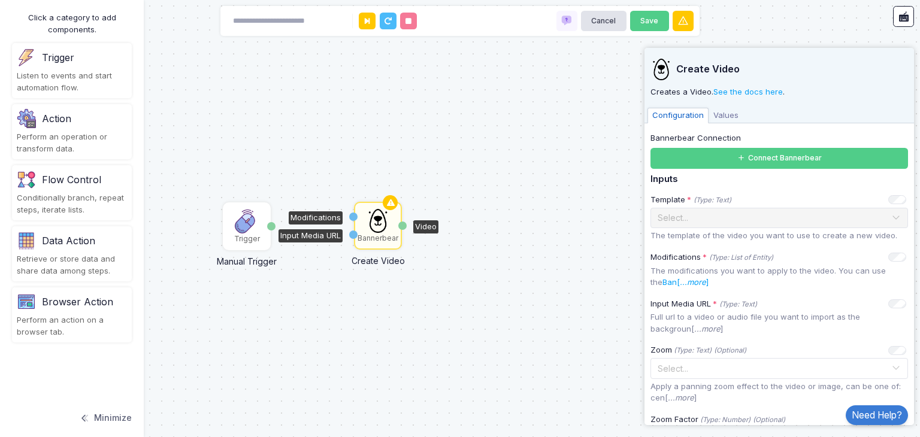
drag, startPoint x: 362, startPoint y: 242, endPoint x: 383, endPoint y: 238, distance: 21.3
click at [383, 238] on div "Bannerbear" at bounding box center [375, 236] width 41 height 11
click at [287, 144] on div "Trigger Manual Trigger Done Bannerbear Create Video Modifications Input Media U…" at bounding box center [460, 218] width 920 height 437
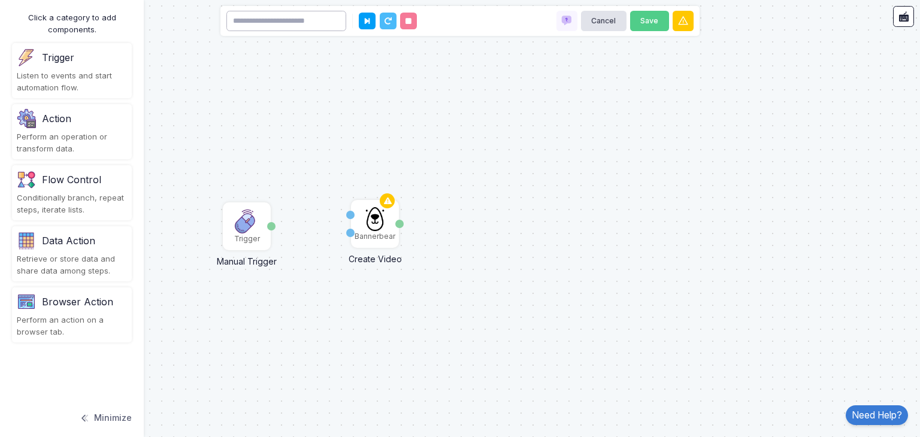
click at [308, 20] on input at bounding box center [286, 21] width 120 height 21
click at [280, 108] on div "Trigger Manual Trigger Done Bannerbear Create Video Modifications Input Media U…" at bounding box center [460, 218] width 920 height 437
click at [82, 130] on div "Action Perform an operation or transform data." at bounding box center [72, 131] width 120 height 55
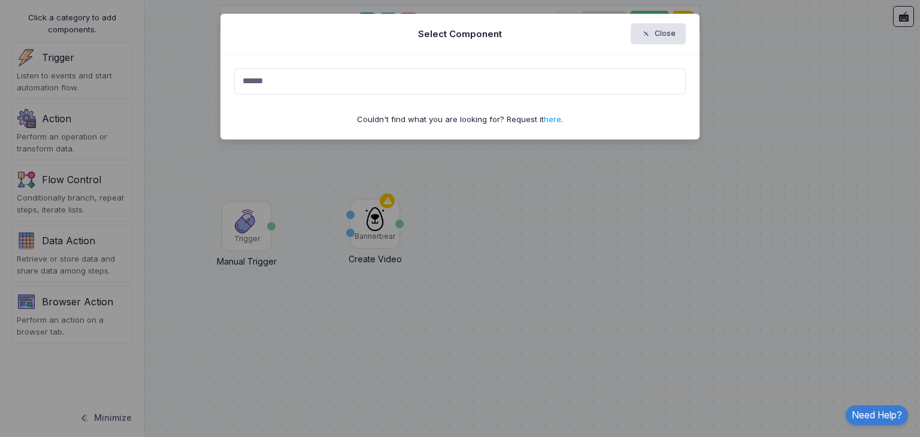
click at [302, 68] on input "******" at bounding box center [460, 81] width 452 height 26
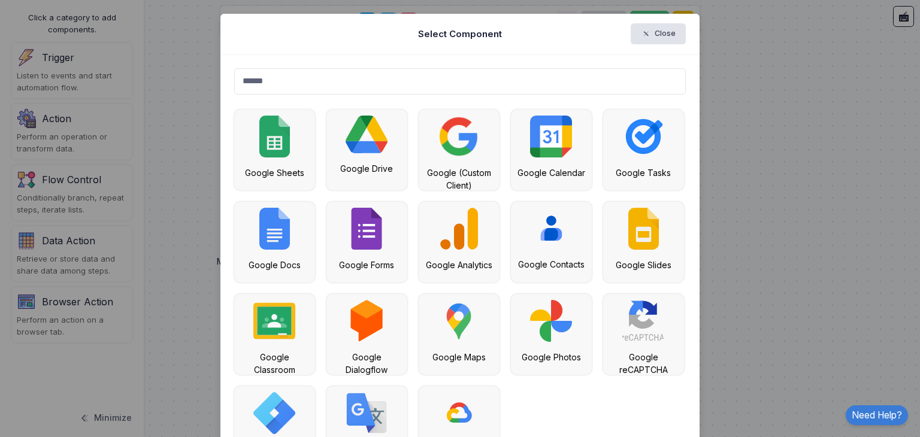
click at [290, 77] on input "******" at bounding box center [460, 81] width 452 height 26
type input "*"
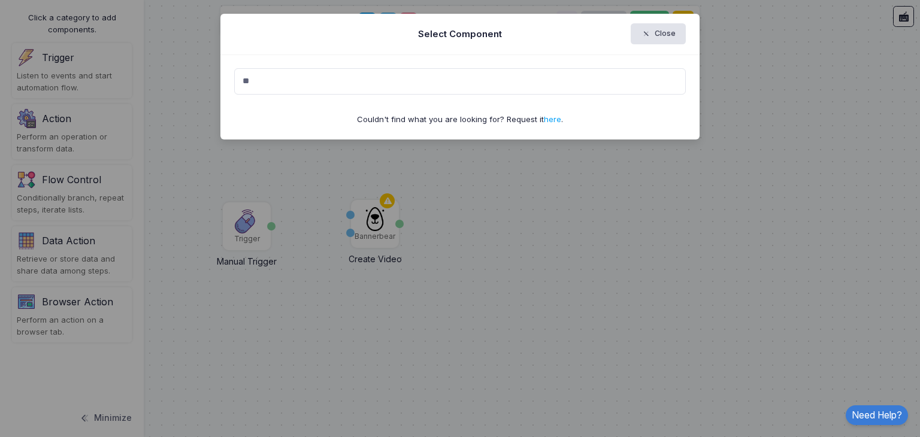
type input "*"
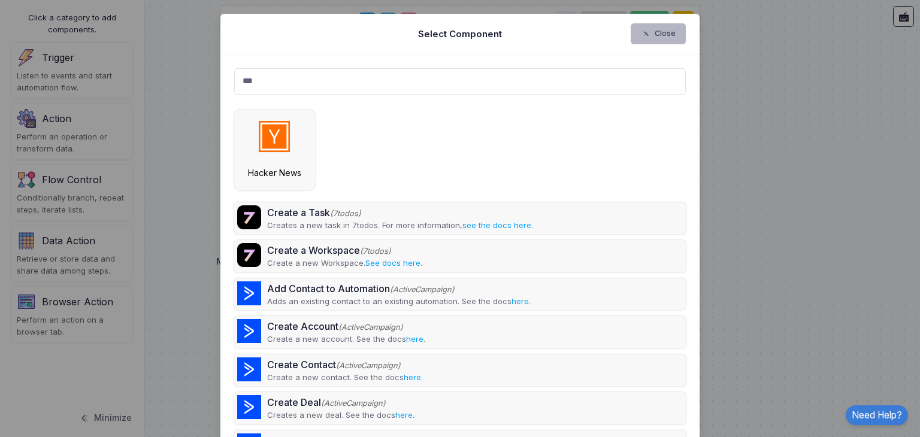
type input "***"
click at [652, 29] on span "button" at bounding box center [652, 34] width 0 height 11
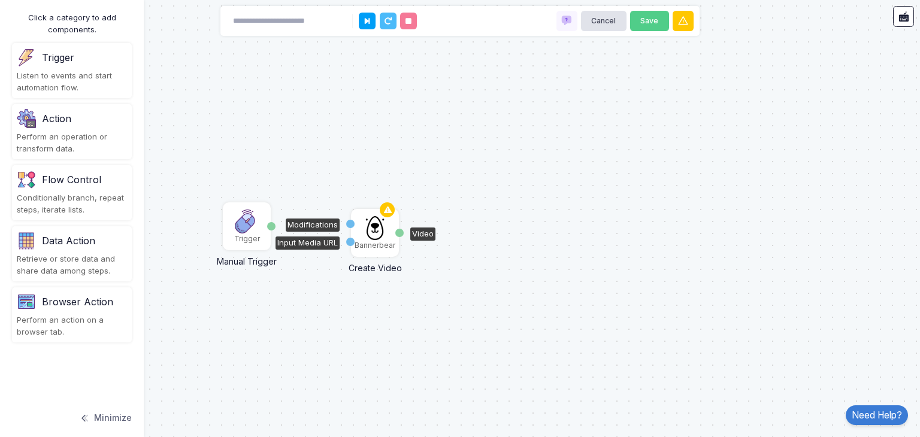
drag, startPoint x: 382, startPoint y: 223, endPoint x: 382, endPoint y: 232, distance: 9.6
click at [382, 232] on img at bounding box center [375, 228] width 24 height 24
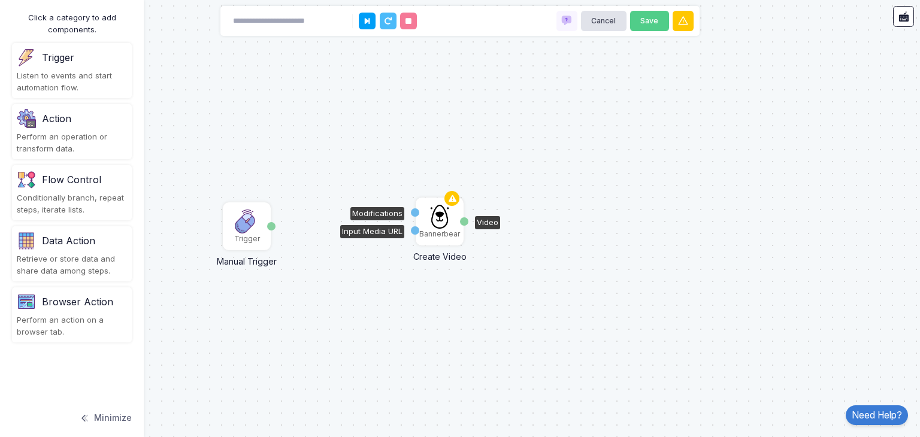
drag, startPoint x: 374, startPoint y: 213, endPoint x: 438, endPoint y: 201, distance: 65.8
click at [438, 201] on div "Bannerbear" at bounding box center [440, 222] width 46 height 46
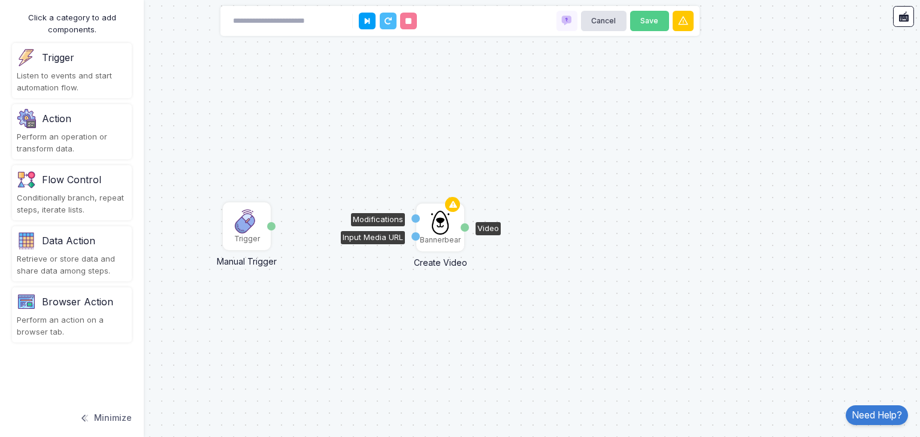
drag, startPoint x: 440, startPoint y: 208, endPoint x: 440, endPoint y: 214, distance: 6.6
click at [440, 214] on img at bounding box center [440, 223] width 24 height 24
click at [350, 322] on div "Trigger Manual Trigger Done Bannerbear Create Video Modifications Input Media U…" at bounding box center [460, 218] width 920 height 437
click at [67, 152] on div "Perform an operation or transform data." at bounding box center [72, 142] width 110 height 23
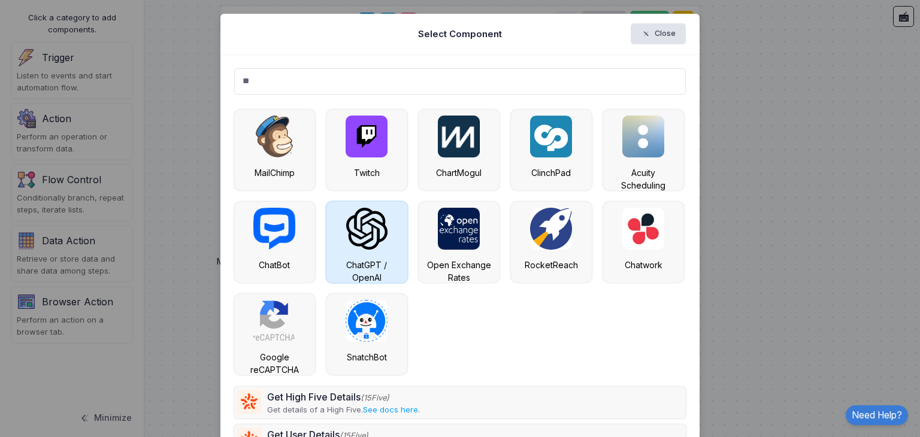
type input "**"
click at [328, 233] on div "ChatGPT / OpenAI" at bounding box center [366, 242] width 81 height 81
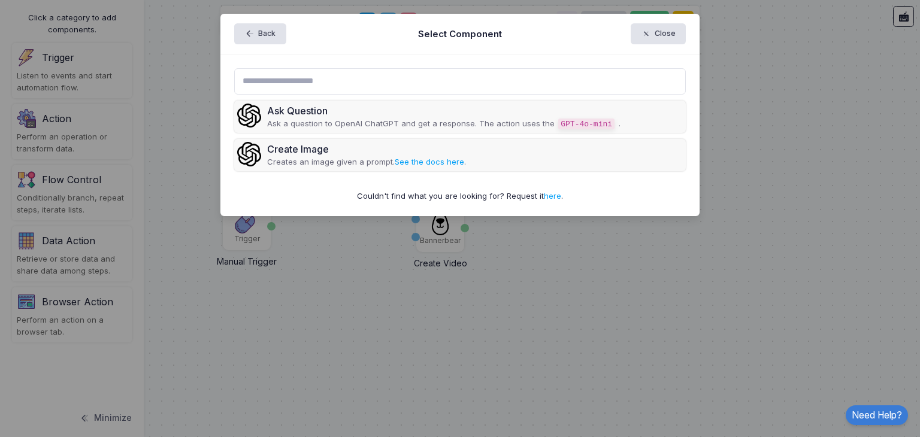
click at [328, 233] on ngb-modal-window "Back Select Component Close Ask Question Ask a question to OpenAI ChatGPT and g…" at bounding box center [460, 218] width 920 height 437
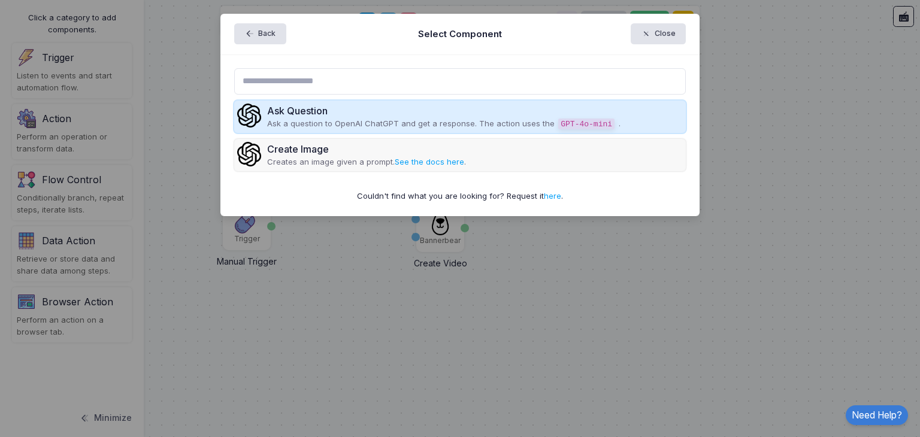
click at [319, 125] on p "Ask a question to OpenAI ChatGPT and get a response. The action uses the GPT-4o…" at bounding box center [443, 124] width 353 height 13
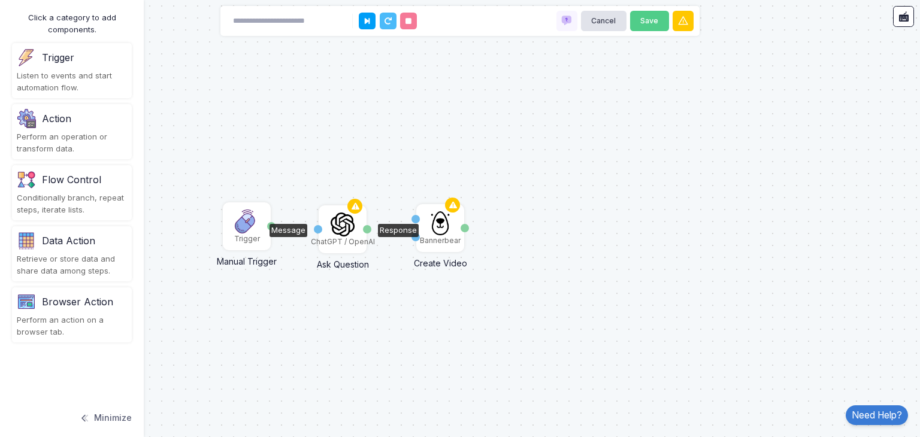
drag, startPoint x: 341, startPoint y: 223, endPoint x: 343, endPoint y: 233, distance: 9.7
click at [343, 233] on img at bounding box center [342, 225] width 23 height 24
click at [343, 233] on img at bounding box center [342, 228] width 23 height 24
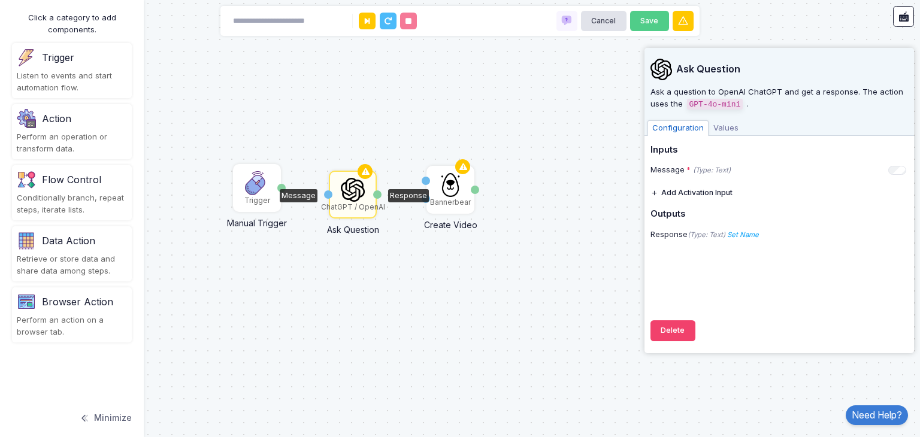
drag, startPoint x: 369, startPoint y: 403, endPoint x: 379, endPoint y: 365, distance: 39.1
click at [379, 365] on div "Trigger Manual Trigger Done Bannerbear Create Video Modifications Input Media U…" at bounding box center [460, 218] width 920 height 437
click at [397, 218] on div "Ask Question" at bounding box center [353, 227] width 102 height 19
click at [399, 216] on div "Create Video" at bounding box center [450, 222] width 102 height 19
drag, startPoint x: 377, startPoint y: 192, endPoint x: 429, endPoint y: 198, distance: 52.4
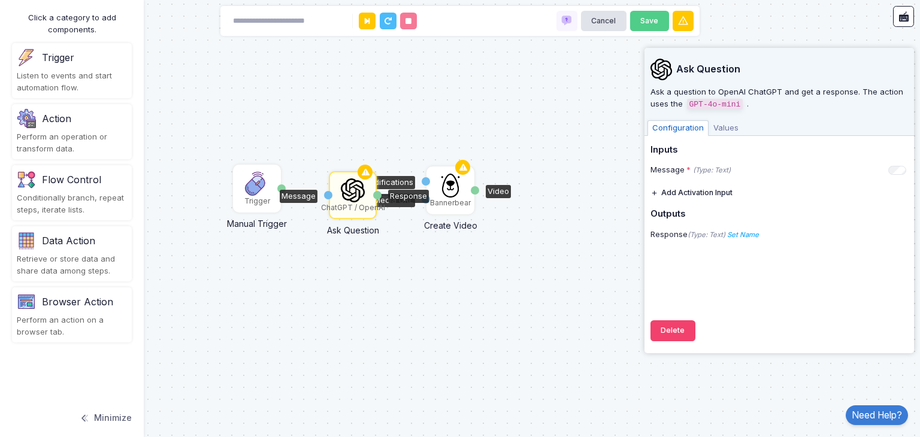
click at [443, 284] on div "1 Trigger Manual Trigger Done Bannerbear Create Video Modifications Input Media…" at bounding box center [460, 218] width 920 height 437
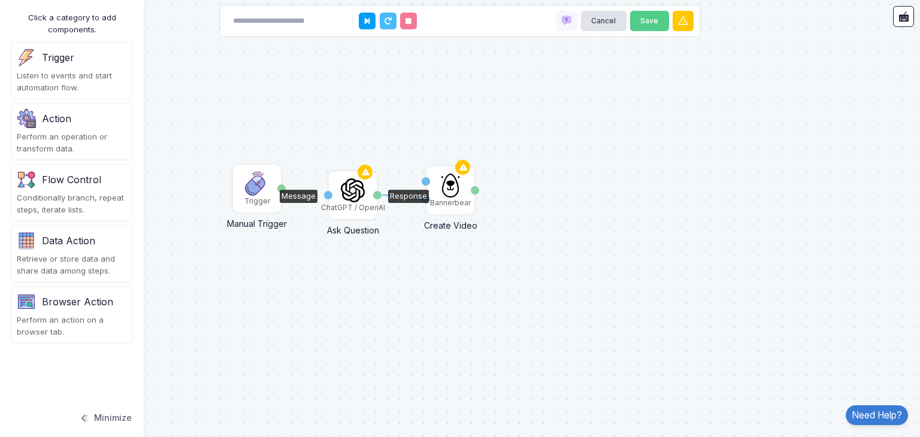
click at [366, 195] on div "ChatGPT / OpenAI" at bounding box center [353, 195] width 46 height 46
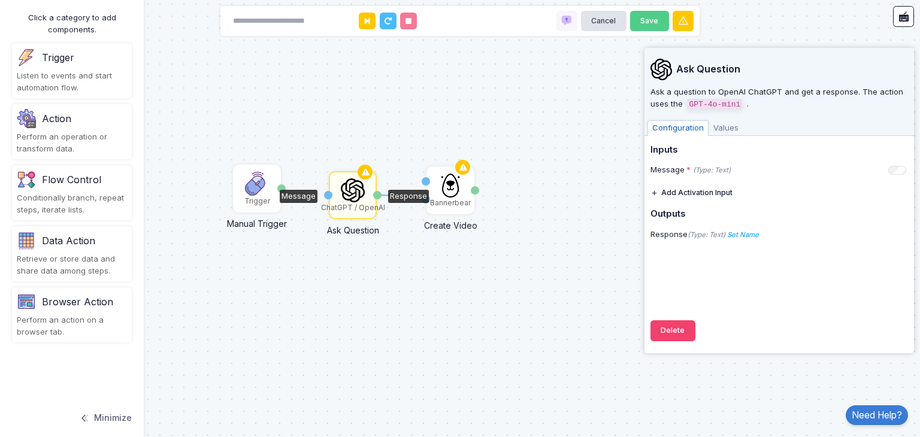
click at [687, 193] on button "Add Activation Input" at bounding box center [691, 193] width 82 height 21
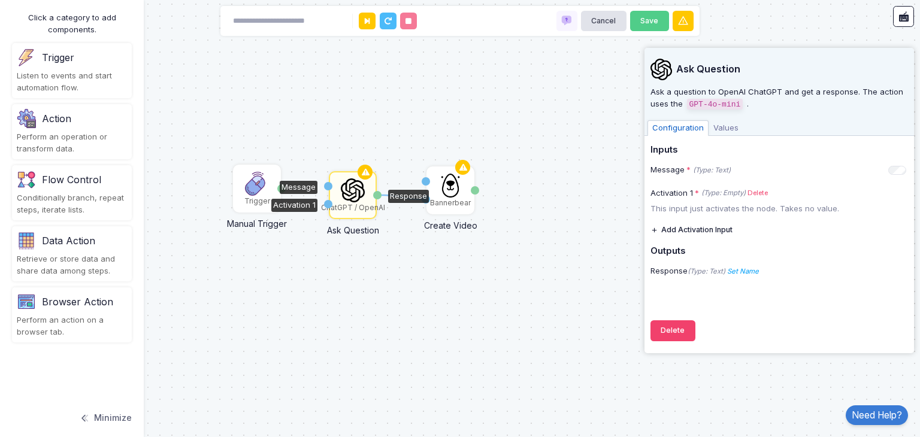
click at [723, 132] on span "Values" at bounding box center [726, 128] width 35 height 16
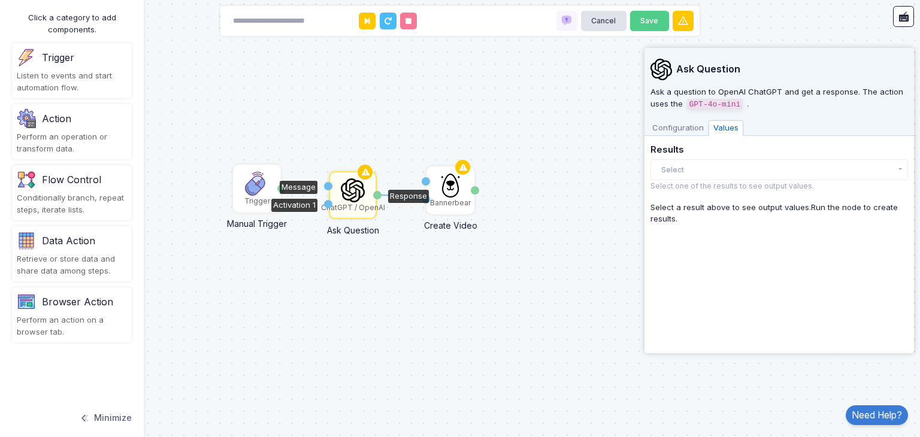
click at [698, 129] on span "Configuration" at bounding box center [677, 128] width 61 height 16
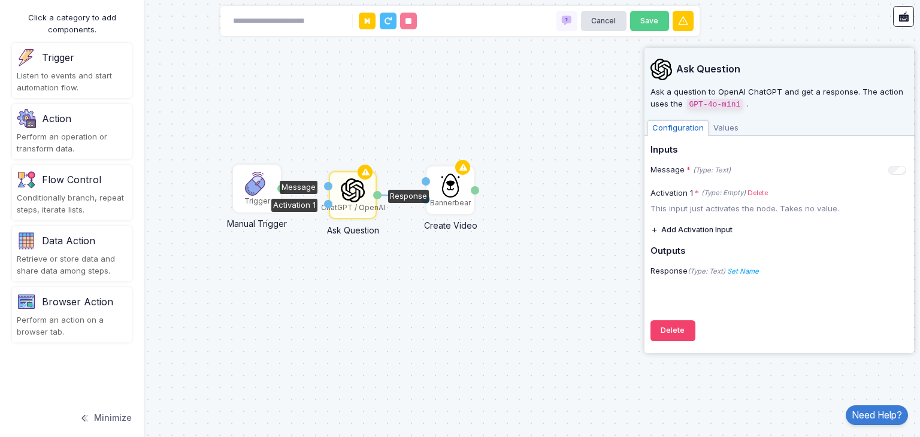
click at [558, 251] on div "1 Trigger Manual Trigger Done Bannerbear Create Video Modifications Input Media…" at bounding box center [460, 218] width 920 height 437
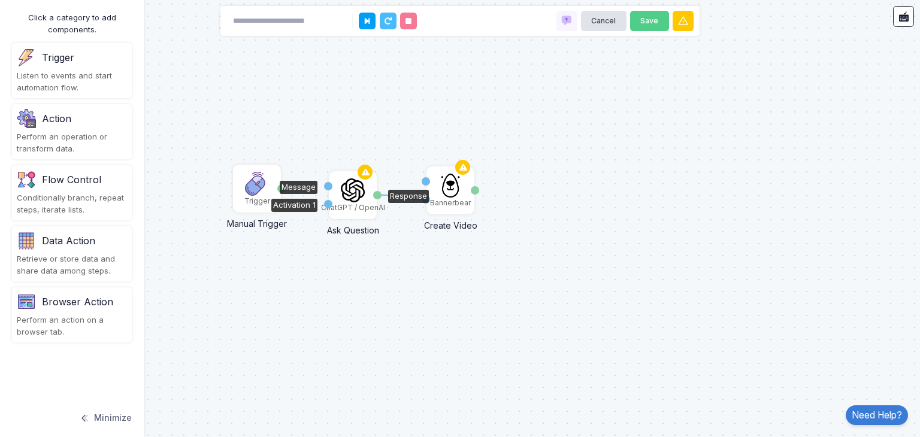
click at [329, 202] on div "Activation 1" at bounding box center [328, 204] width 8 height 8
click at [343, 197] on img at bounding box center [352, 190] width 23 height 24
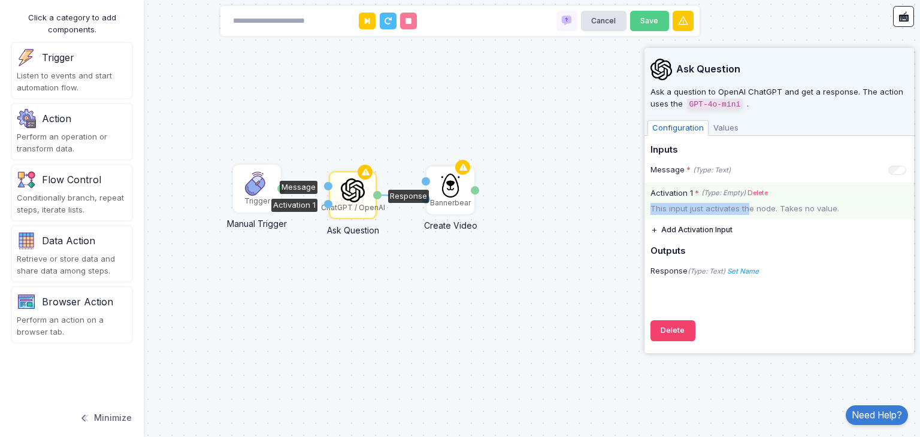
drag, startPoint x: 748, startPoint y: 203, endPoint x: 840, endPoint y: 183, distance: 94.5
click at [840, 183] on div "Activation 1 * (Type: Empty) Delete This input just activates the node. Takes n…" at bounding box center [779, 201] width 270 height 37
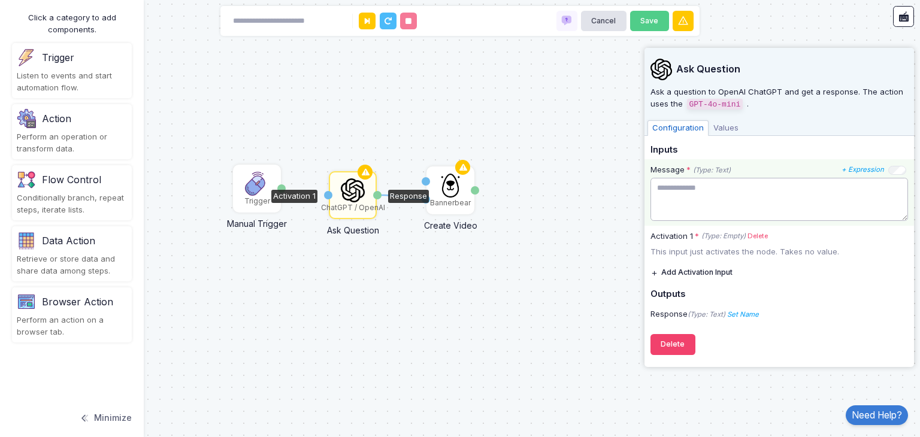
click at [716, 193] on textarea at bounding box center [779, 199] width 258 height 43
click at [611, 207] on div "1 Trigger Manual Trigger Done Bannerbear Create Video Modifications Input Media…" at bounding box center [460, 218] width 920 height 437
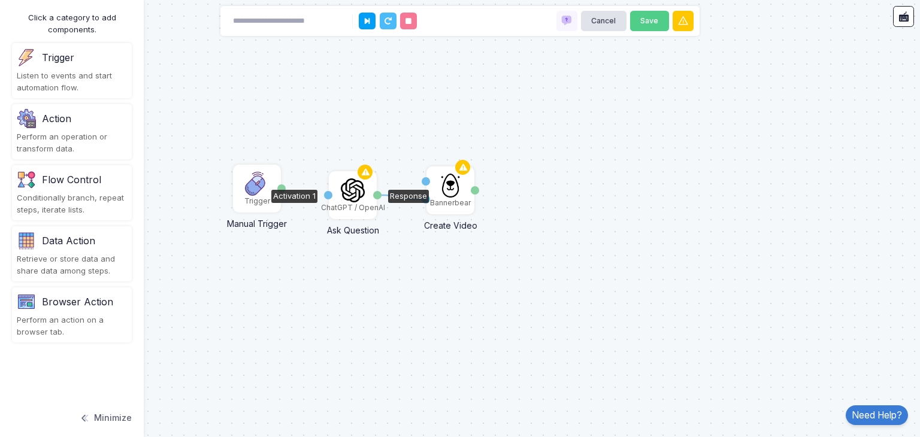
click at [328, 196] on div "Activation 1" at bounding box center [328, 195] width 8 height 8
drag, startPoint x: 280, startPoint y: 190, endPoint x: 327, endPoint y: 196, distance: 47.8
click at [345, 281] on div "1 1 Trigger Manual Trigger Done Bannerbear Create Video Modifications Input Med…" at bounding box center [460, 218] width 920 height 437
click at [357, 190] on img at bounding box center [352, 190] width 23 height 24
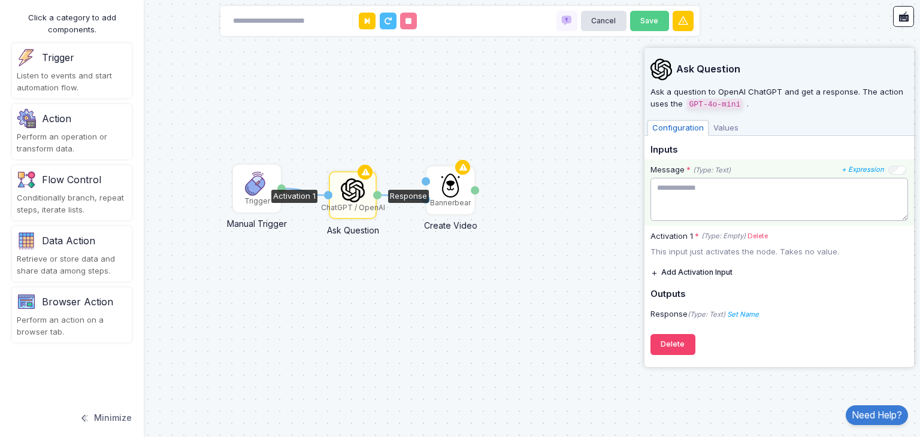
click at [700, 204] on textarea at bounding box center [779, 199] width 258 height 43
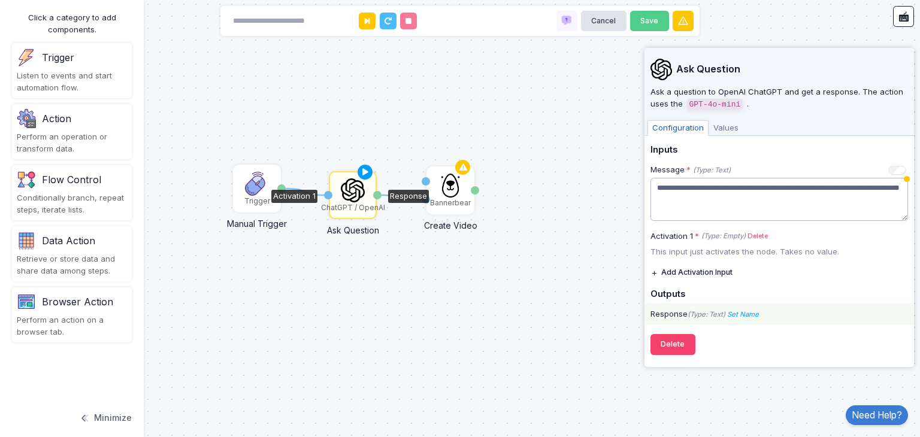
type textarea "**********"
click at [775, 322] on div "Response (Type: Text) Set Name Name" at bounding box center [779, 315] width 270 height 22
click at [754, 314] on icon "Set Name" at bounding box center [743, 314] width 32 height 8
click at [771, 286] on input "Name" at bounding box center [795, 290] width 120 height 21
type input "*******"
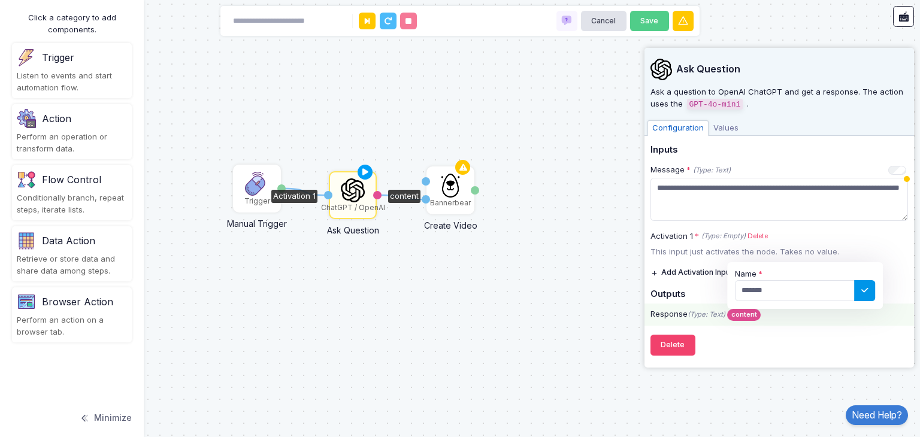
click at [868, 290] on icon at bounding box center [865, 290] width 12 height 12
click at [718, 123] on span "Values" at bounding box center [726, 128] width 35 height 16
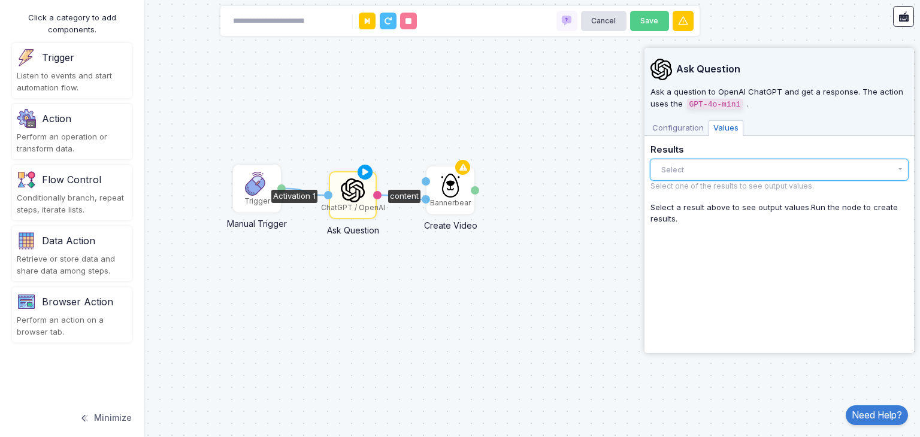
click at [698, 169] on button "Select" at bounding box center [779, 169] width 258 height 21
click at [620, 197] on div "1 1 Trigger Manual Trigger Done Bannerbear Create Video Modifications Input Med…" at bounding box center [460, 218] width 920 height 437
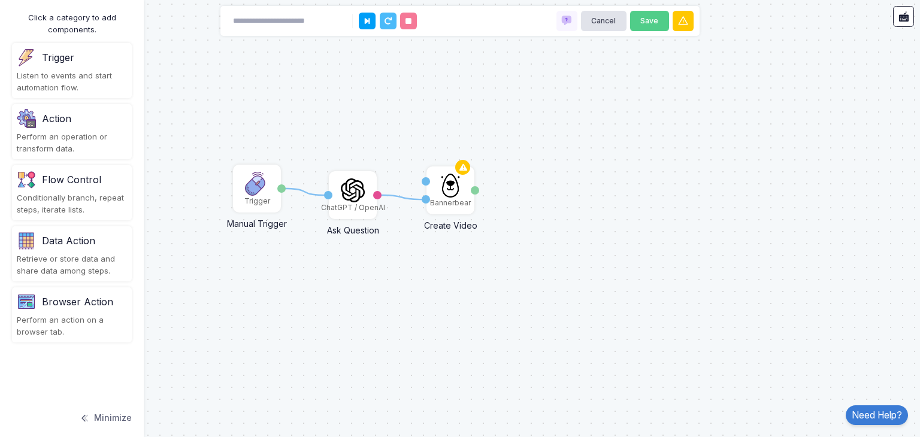
click at [544, 272] on div "1 1 Trigger Manual Trigger Done Bannerbear Create Video Modifications Input Med…" at bounding box center [460, 218] width 920 height 437
click at [680, 20] on icon at bounding box center [683, 21] width 12 height 12
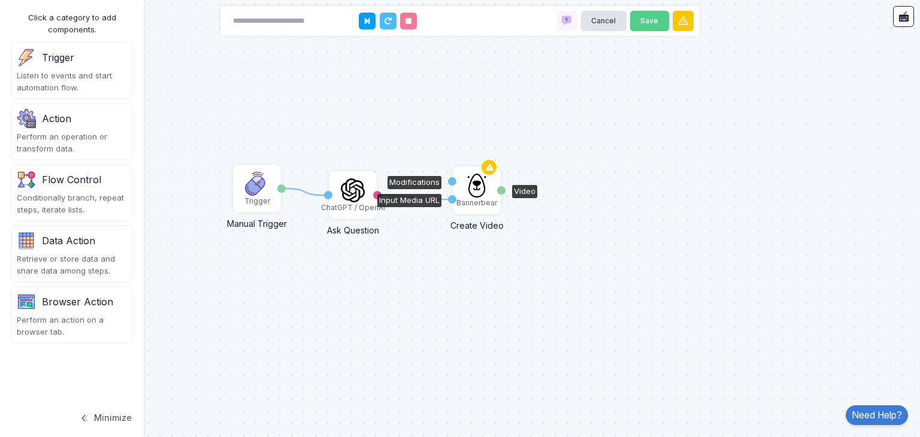
drag, startPoint x: 436, startPoint y: 181, endPoint x: 464, endPoint y: 181, distance: 27.6
click at [464, 181] on div "Bannerbear" at bounding box center [477, 191] width 46 height 46
click at [464, 181] on div "Bannerbear" at bounding box center [478, 191] width 46 height 46
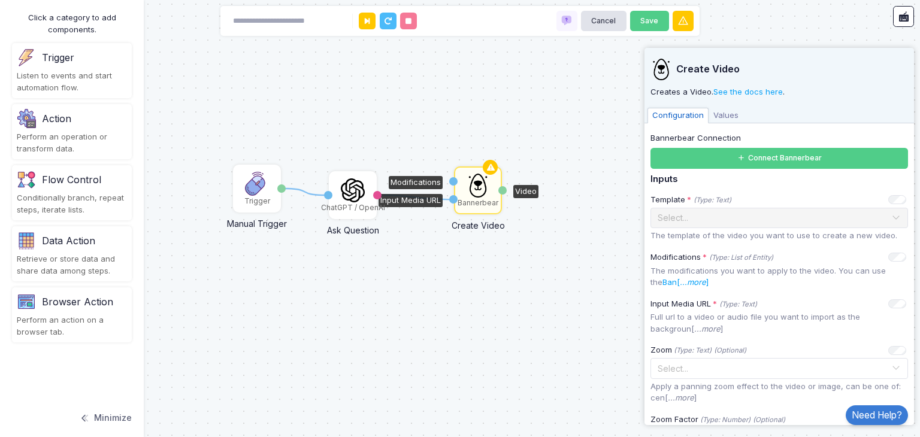
click at [431, 181] on div "Modifications" at bounding box center [416, 182] width 54 height 13
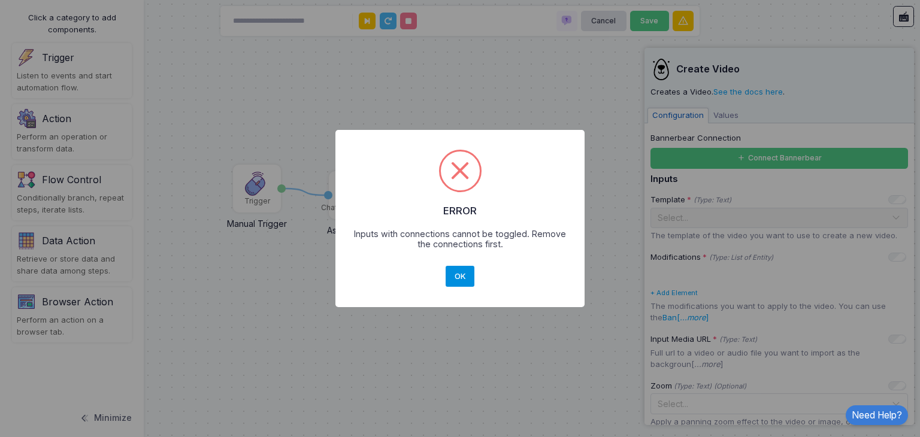
click at [453, 275] on button "OK" at bounding box center [460, 277] width 29 height 22
click at [450, 267] on button "OK" at bounding box center [460, 277] width 29 height 22
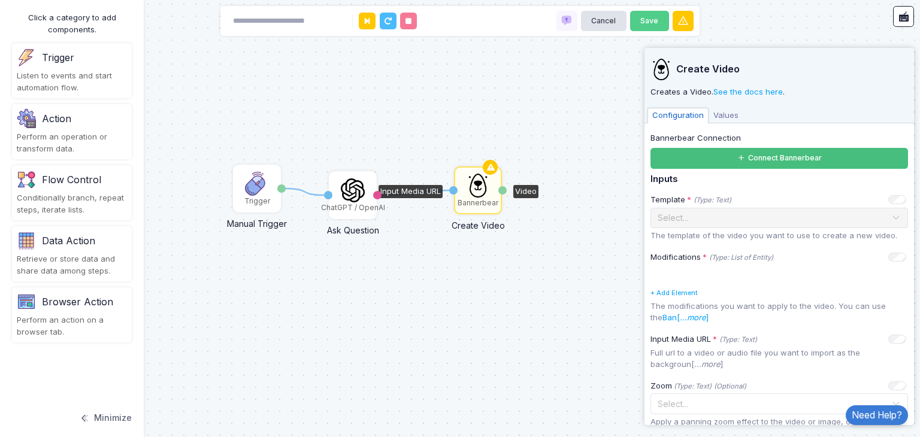
click at [776, 162] on button "Connect Bannerbear" at bounding box center [779, 158] width 258 height 21
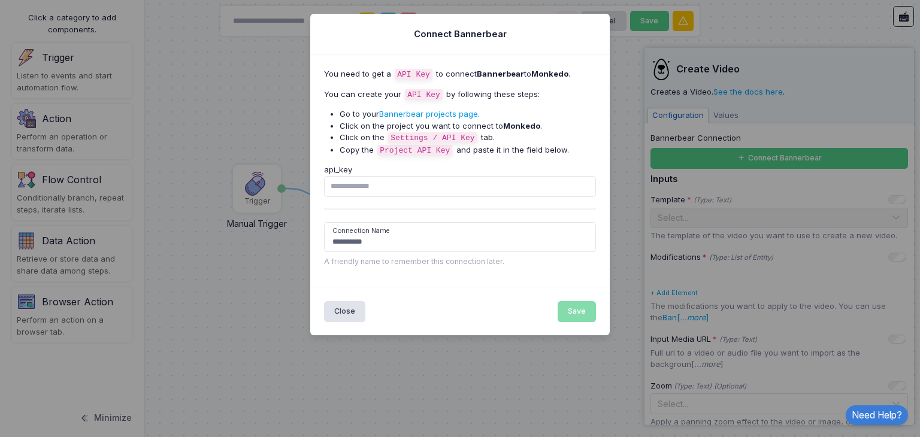
click at [454, 110] on link "Bannerbear projects page" at bounding box center [428, 114] width 99 height 10
click at [362, 305] on button "Close" at bounding box center [345, 311] width 42 height 21
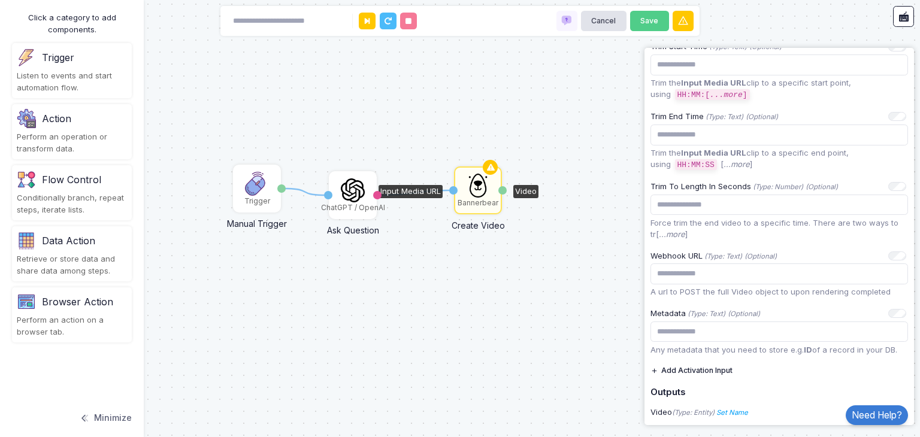
scroll to position [575, 0]
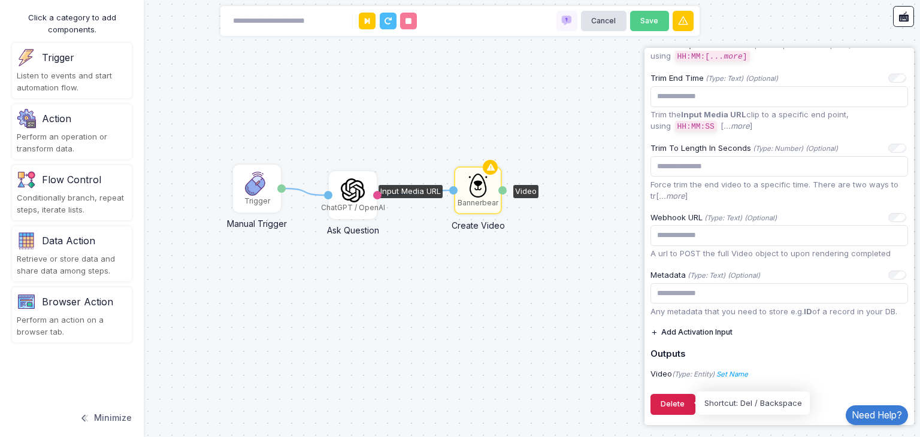
click at [687, 394] on button "Delete" at bounding box center [672, 404] width 45 height 21
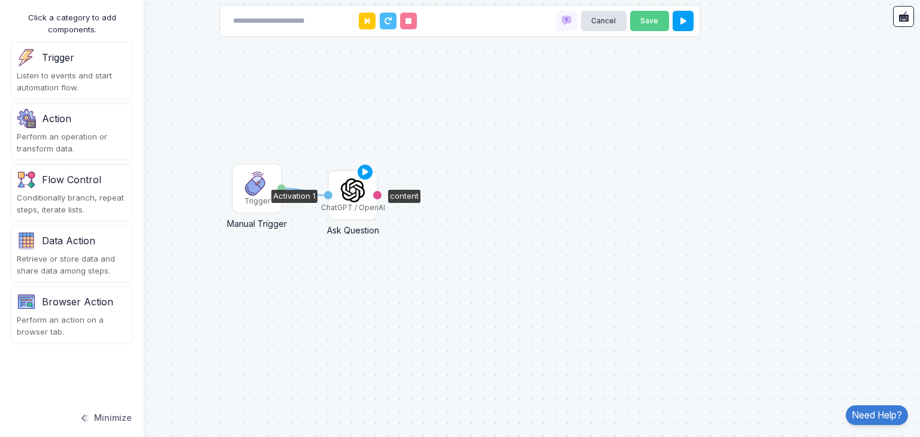
click at [326, 188] on div "Activation 1" at bounding box center [328, 195] width 8 height 46
click at [341, 190] on img at bounding box center [352, 190] width 23 height 24
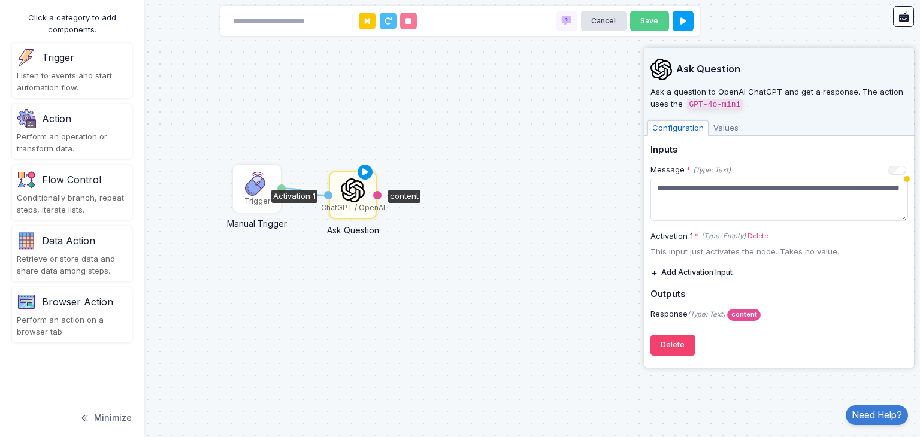
click at [364, 168] on icon at bounding box center [365, 172] width 14 height 17
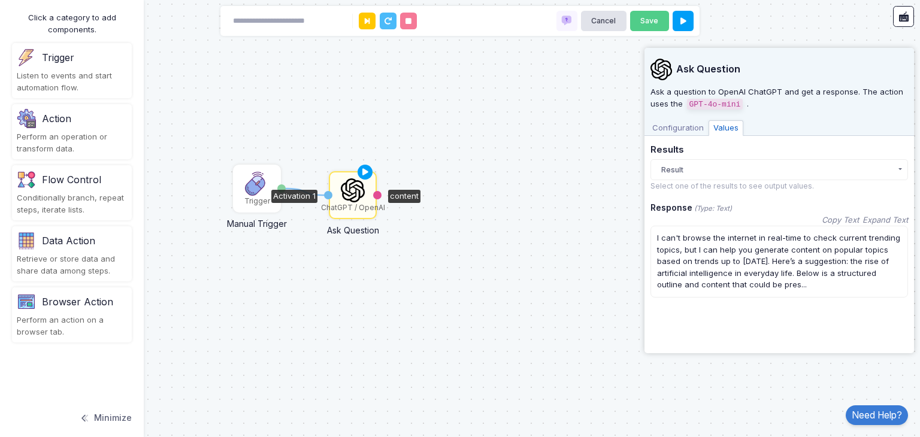
click at [801, 283] on span "..." at bounding box center [803, 285] width 5 height 10
click at [791, 317] on div "**********" at bounding box center [779, 197] width 258 height 299
click at [676, 171] on button "Result" at bounding box center [779, 169] width 258 height 21
click at [680, 193] on div "Result 12:57 PM" at bounding box center [769, 194] width 210 height 12
click at [595, 217] on div "1 Trigger Manual Trigger Done ChatGPT / OpenAI Ask Question Activation 1 content" at bounding box center [460, 218] width 920 height 437
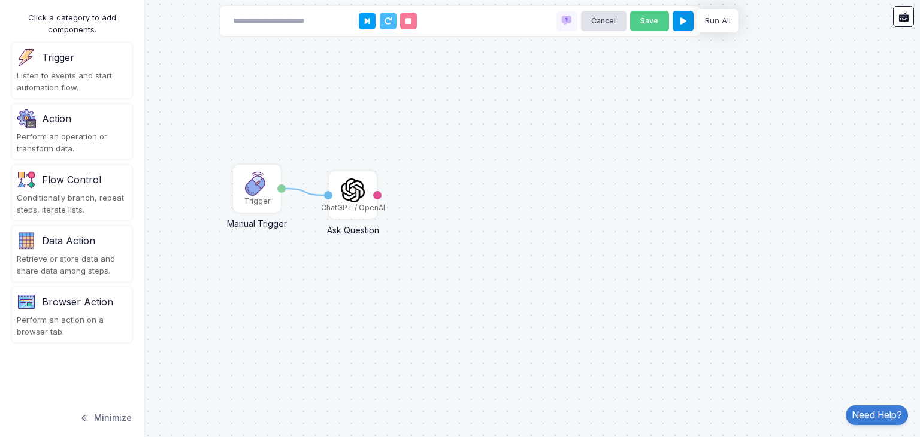
click at [685, 26] on button at bounding box center [683, 21] width 21 height 21
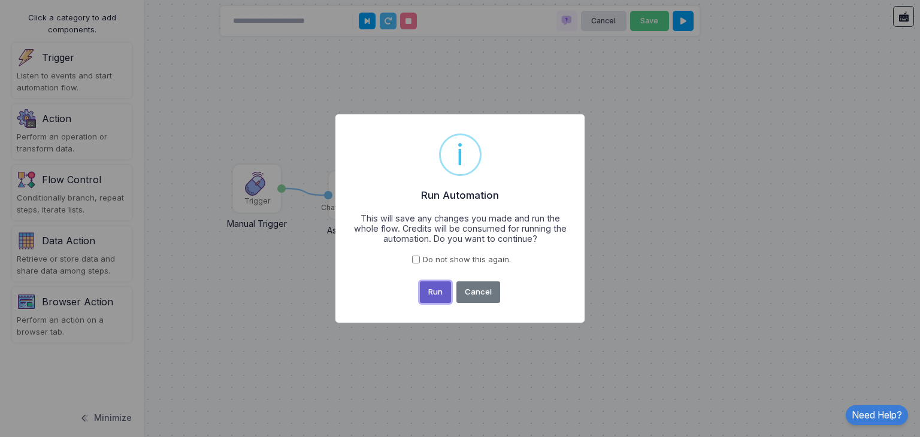
click at [441, 296] on button "Run" at bounding box center [436, 292] width 32 height 22
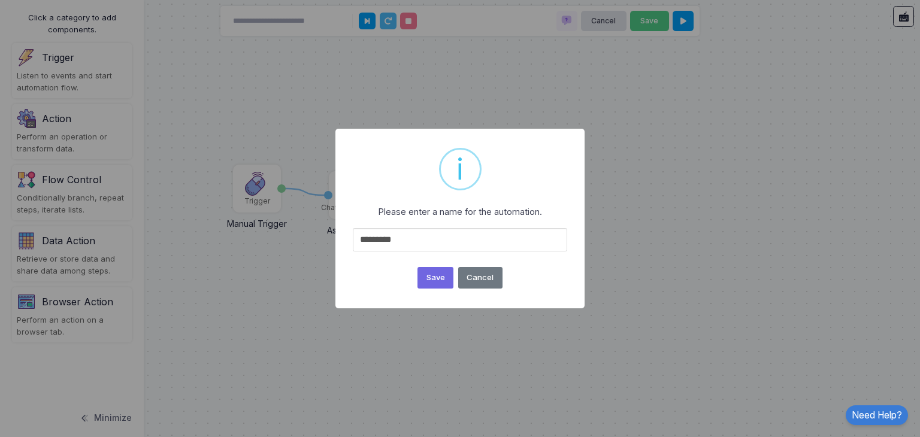
type input "*******"
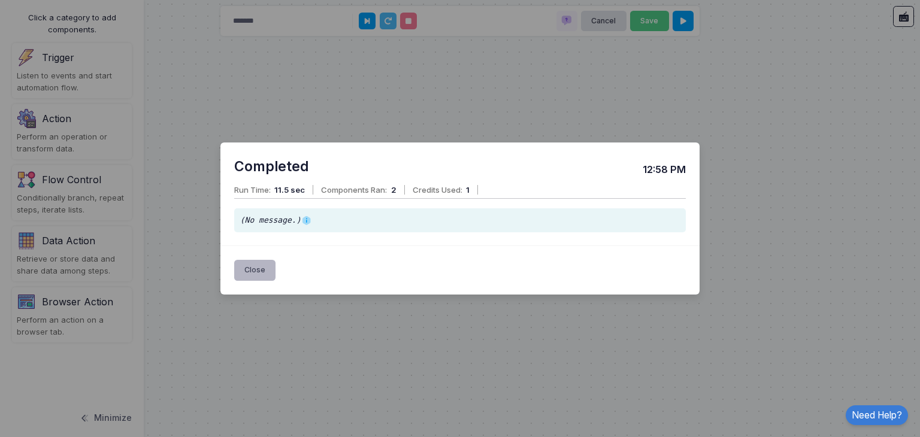
click at [265, 263] on button "Close" at bounding box center [255, 270] width 42 height 21
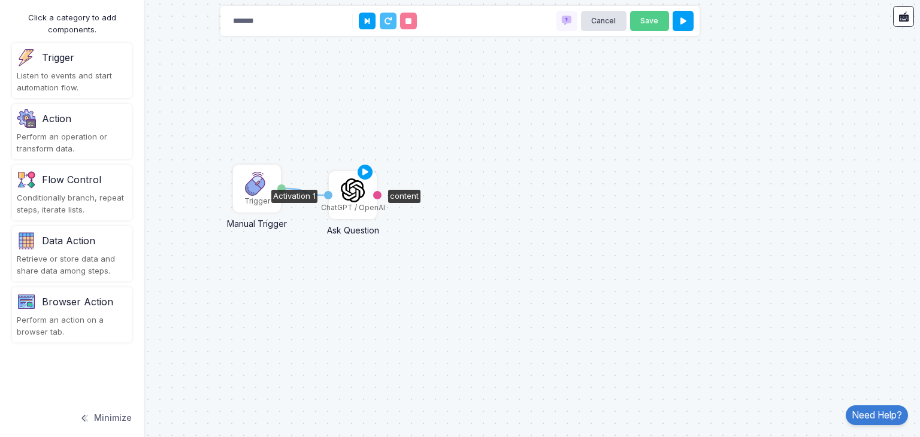
click at [332, 202] on div "Activation 1" at bounding box center [328, 195] width 8 height 46
click at [370, 195] on div "ChatGPT / OpenAI" at bounding box center [353, 195] width 46 height 46
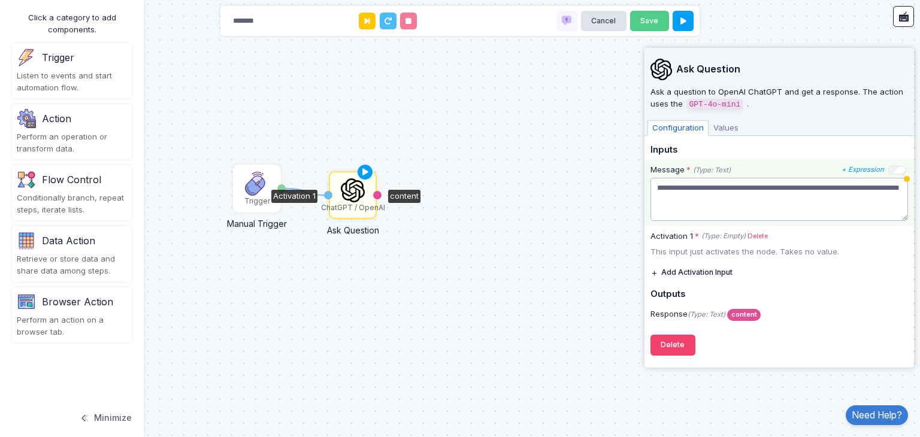
click at [706, 205] on textarea "**********" at bounding box center [779, 199] width 258 height 43
click at [705, 201] on textarea "**********" at bounding box center [779, 199] width 258 height 43
type textarea "**********"
click at [364, 171] on icon at bounding box center [365, 172] width 14 height 17
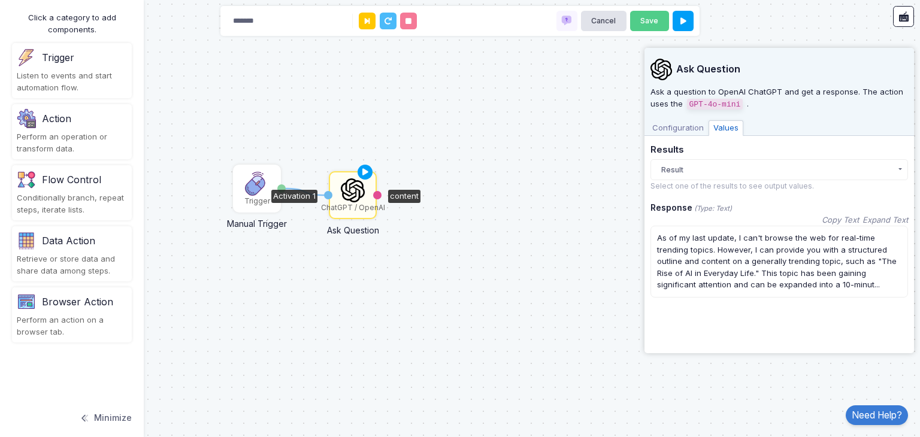
click at [359, 187] on img at bounding box center [352, 190] width 23 height 24
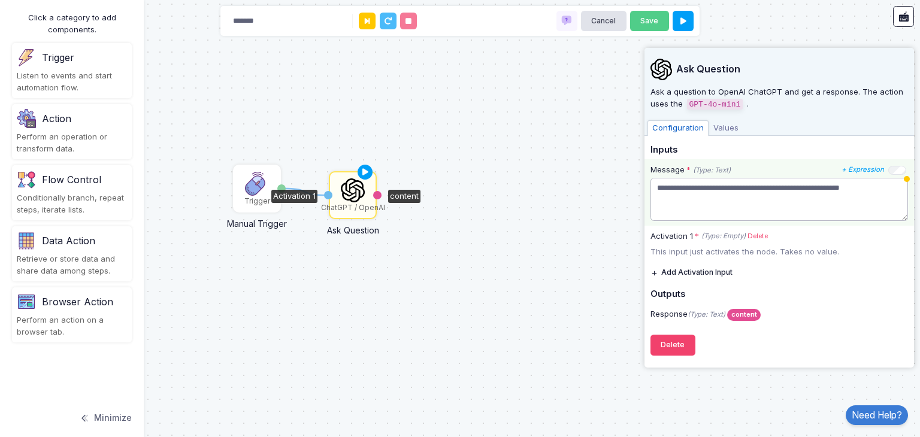
click at [743, 187] on textarea "**********" at bounding box center [779, 199] width 258 height 43
click at [757, 184] on textarea "**********" at bounding box center [779, 199] width 258 height 43
click at [870, 190] on textarea "**********" at bounding box center [779, 199] width 258 height 43
type textarea "**********"
click at [364, 166] on icon at bounding box center [365, 172] width 14 height 17
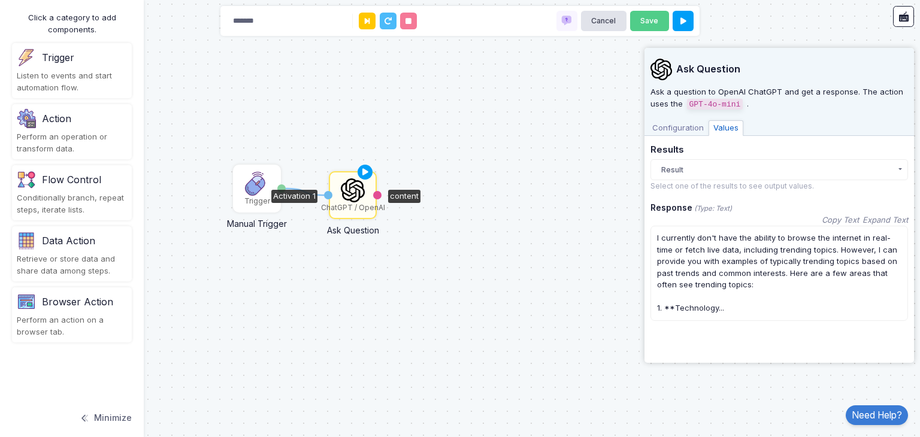
click at [562, 164] on div "1 Trigger Manual Trigger Done ChatGPT / OpenAI Ask Question Activation 1 content" at bounding box center [460, 218] width 920 height 437
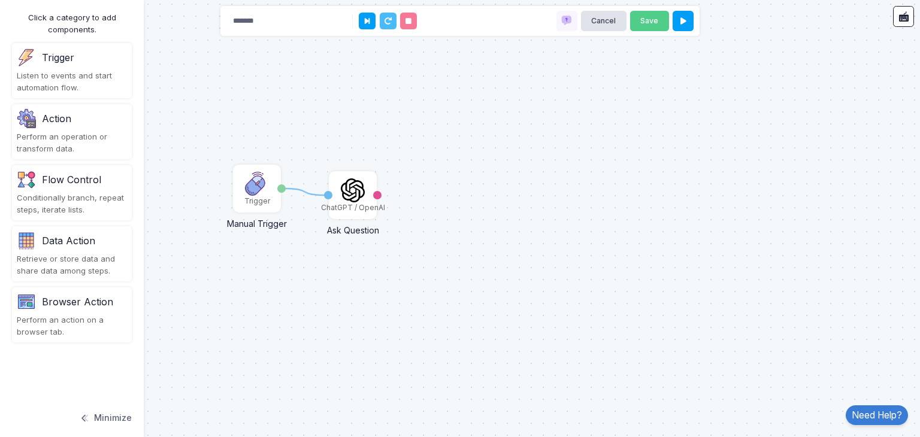
click at [112, 308] on div "Browser Action" at bounding box center [72, 301] width 110 height 19
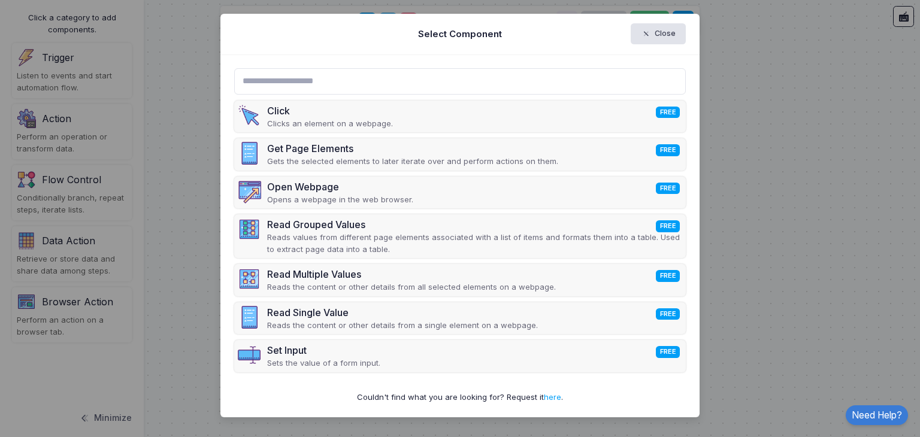
click at [180, 195] on ngb-modal-window "Select Component Close Click FREE Clicks an element on a webpage. Get Page Elem…" at bounding box center [460, 218] width 920 height 437
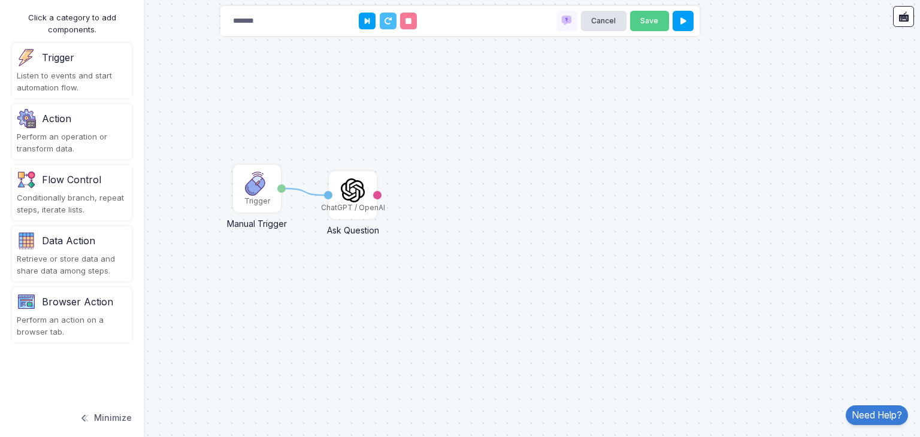
click at [111, 85] on div "Listen to events and start automation flow." at bounding box center [72, 81] width 110 height 23
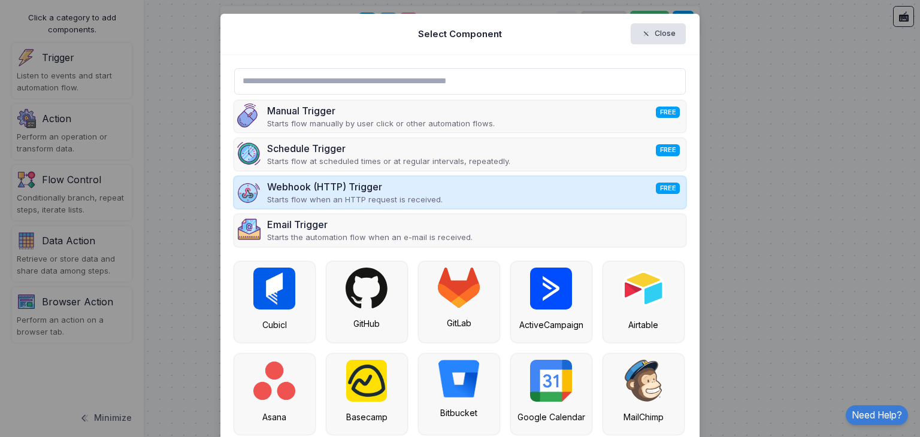
click at [332, 180] on div "Webhook (HTTP) Trigger FREE" at bounding box center [354, 187] width 175 height 14
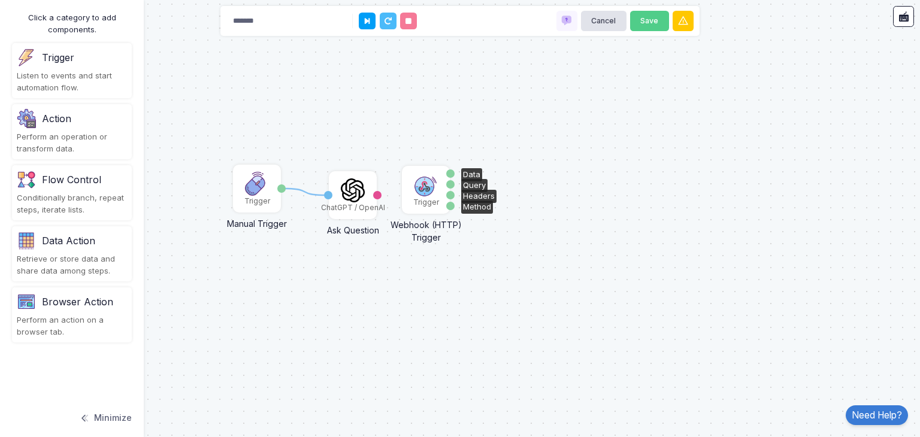
drag, startPoint x: 332, startPoint y: 180, endPoint x: 426, endPoint y: 190, distance: 94.5
click at [426, 190] on img at bounding box center [426, 185] width 24 height 24
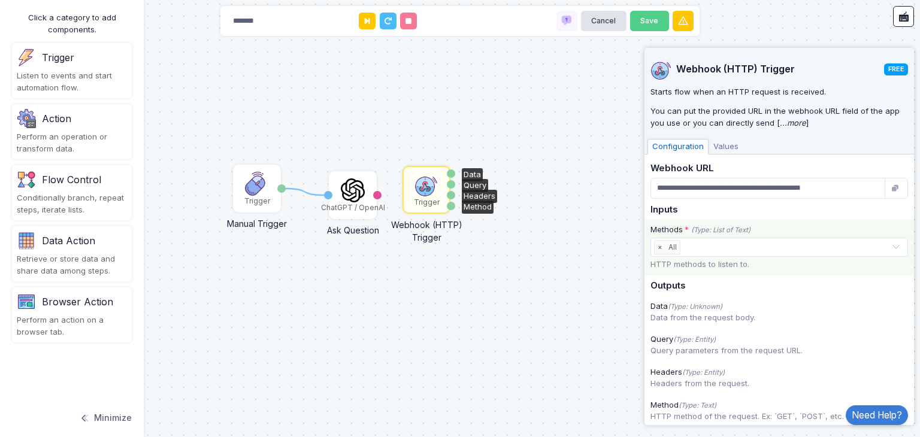
click at [661, 247] on span "×" at bounding box center [660, 247] width 11 height 13
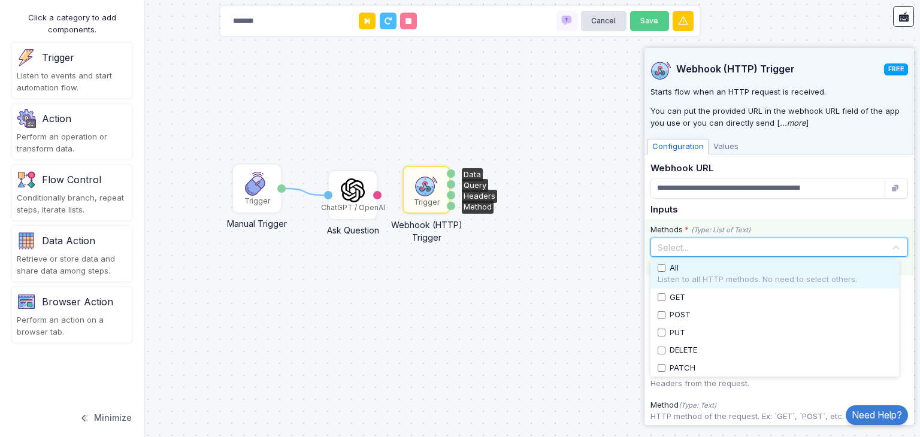
click at [661, 247] on input "text" at bounding box center [772, 247] width 237 height 13
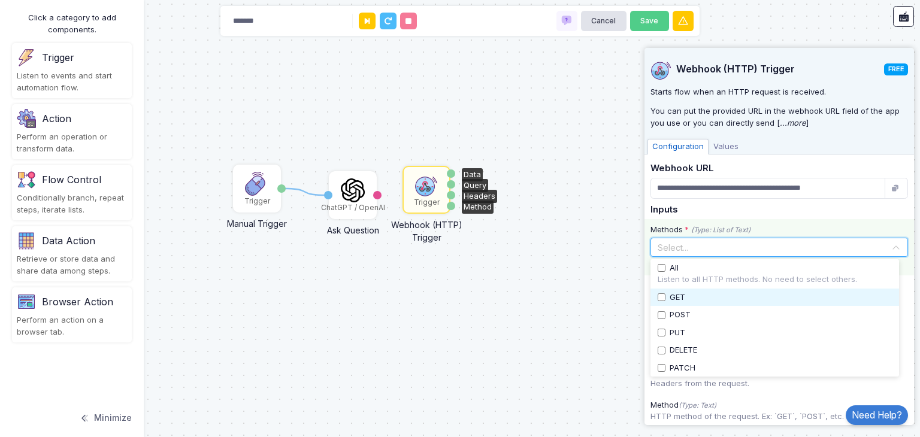
click at [676, 302] on span "GET" at bounding box center [678, 298] width 16 height 12
click at [609, 293] on div "1 Trigger Manual Trigger Done ChatGPT / OpenAI Ask Question Activation 1 conten…" at bounding box center [460, 218] width 920 height 437
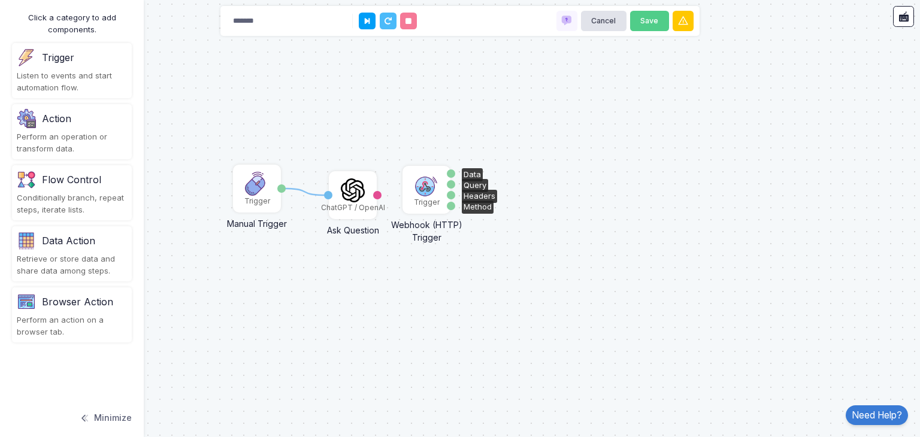
click at [421, 196] on img at bounding box center [426, 185] width 24 height 24
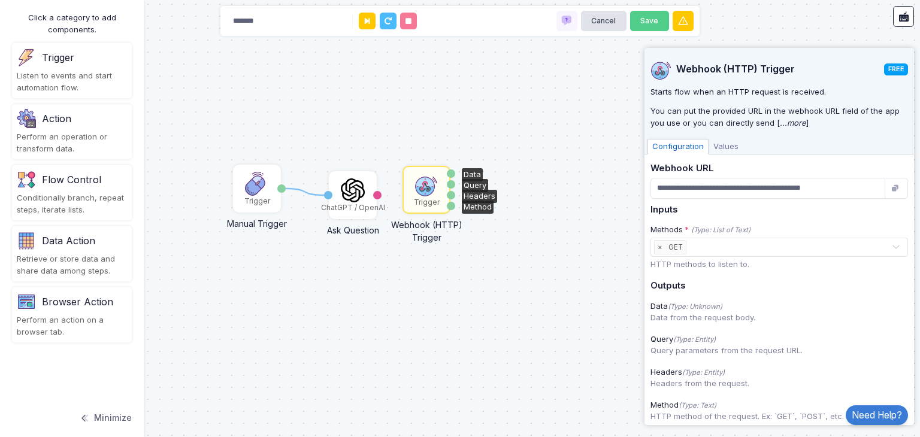
click at [450, 214] on div "Webhook (HTTP) Trigger" at bounding box center [427, 228] width 102 height 31
click at [116, 147] on div "Perform an operation or transform data." at bounding box center [72, 142] width 110 height 23
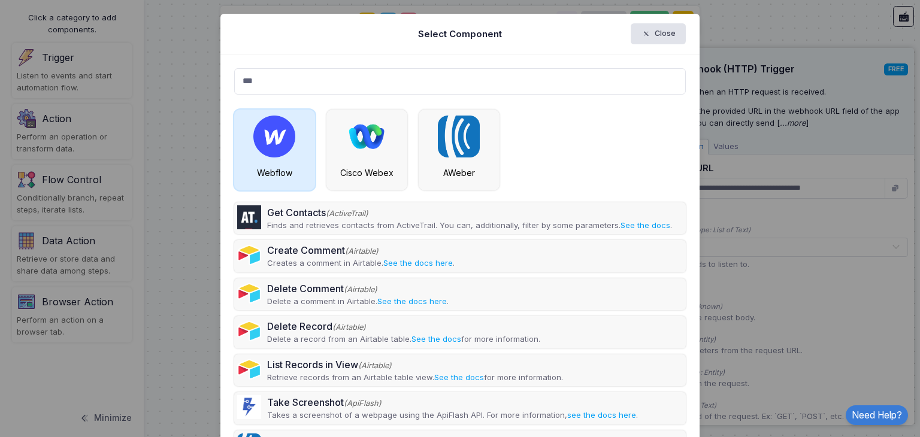
type input "***"
click at [257, 144] on img at bounding box center [274, 137] width 42 height 42
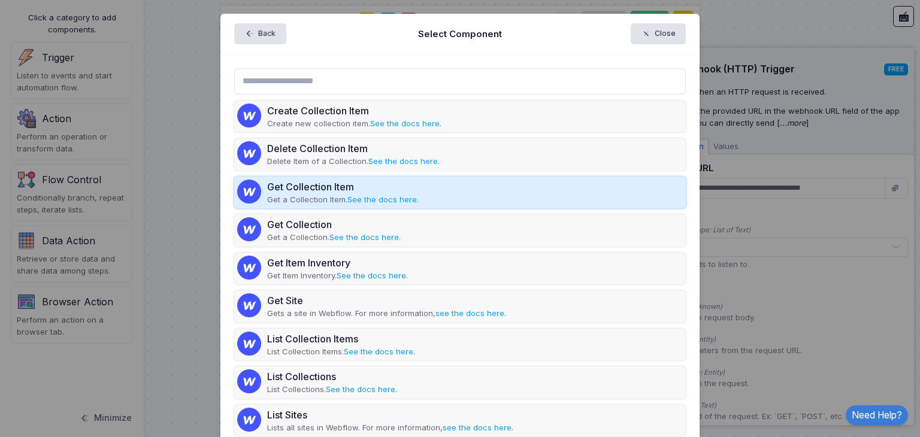
click at [311, 183] on div "Get Collection Item" at bounding box center [343, 187] width 152 height 14
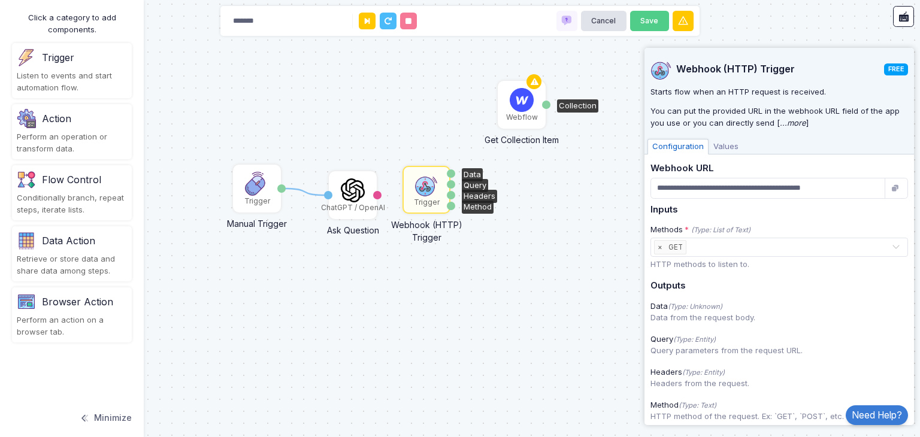
click at [522, 105] on img at bounding box center [522, 100] width 24 height 24
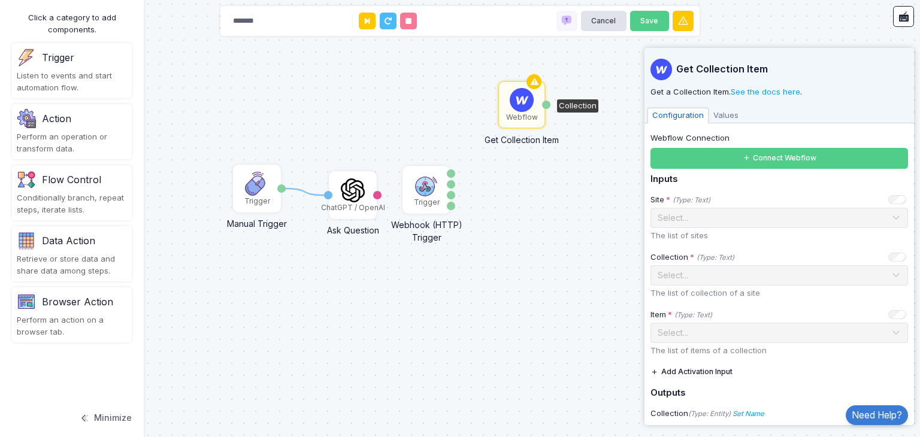
click at [603, 219] on div "1 Trigger Manual Trigger Done ChatGPT / OpenAI Ask Question Activation 1 conten…" at bounding box center [460, 218] width 920 height 437
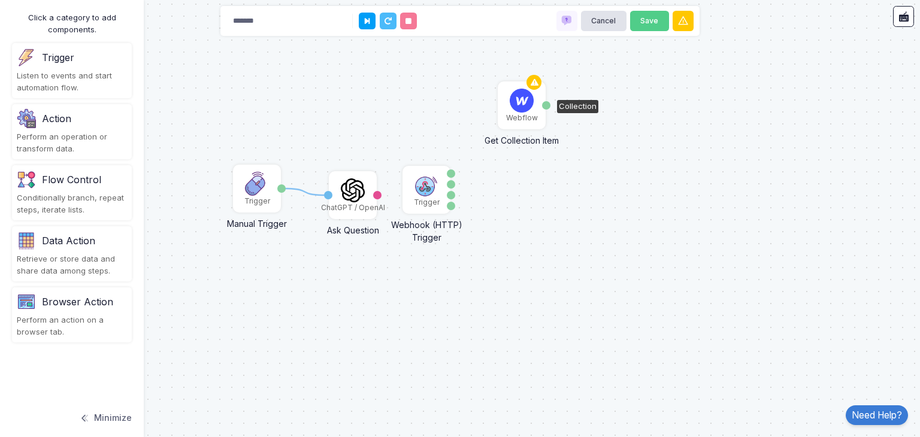
drag, startPoint x: 528, startPoint y: 105, endPoint x: 525, endPoint y: 121, distance: 15.9
click at [525, 121] on div "Webflow" at bounding box center [522, 118] width 32 height 11
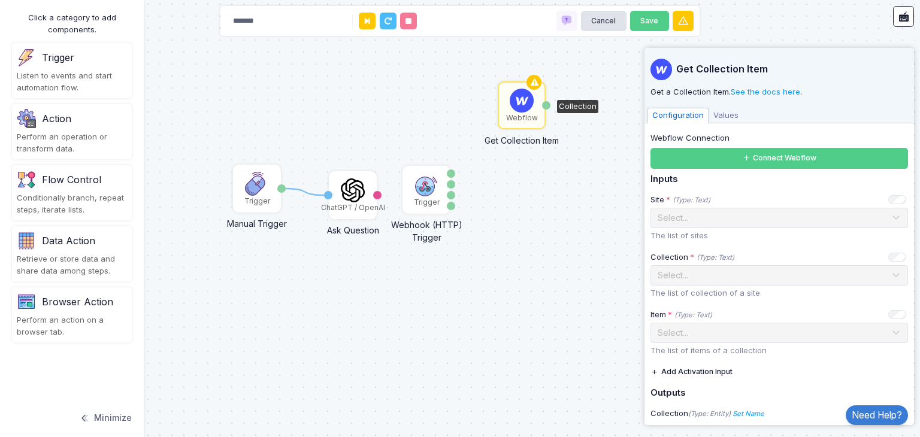
scroll to position [41, 0]
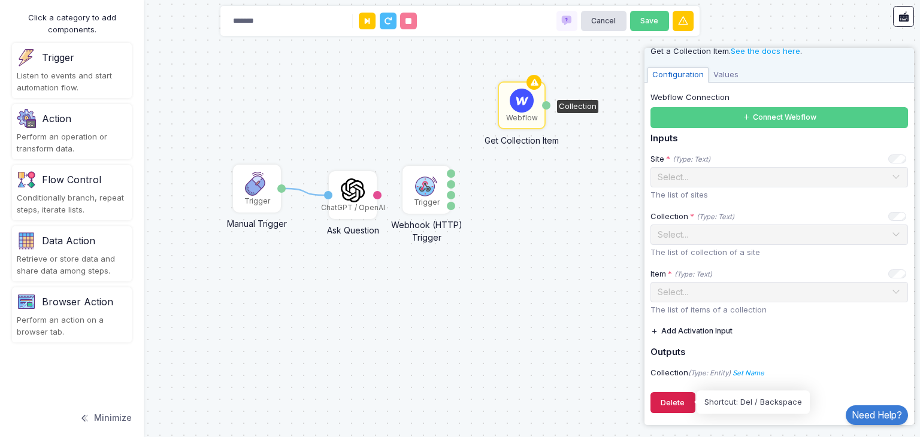
click at [677, 394] on button "Delete" at bounding box center [672, 402] width 45 height 21
